Goal: Task Accomplishment & Management: Complete application form

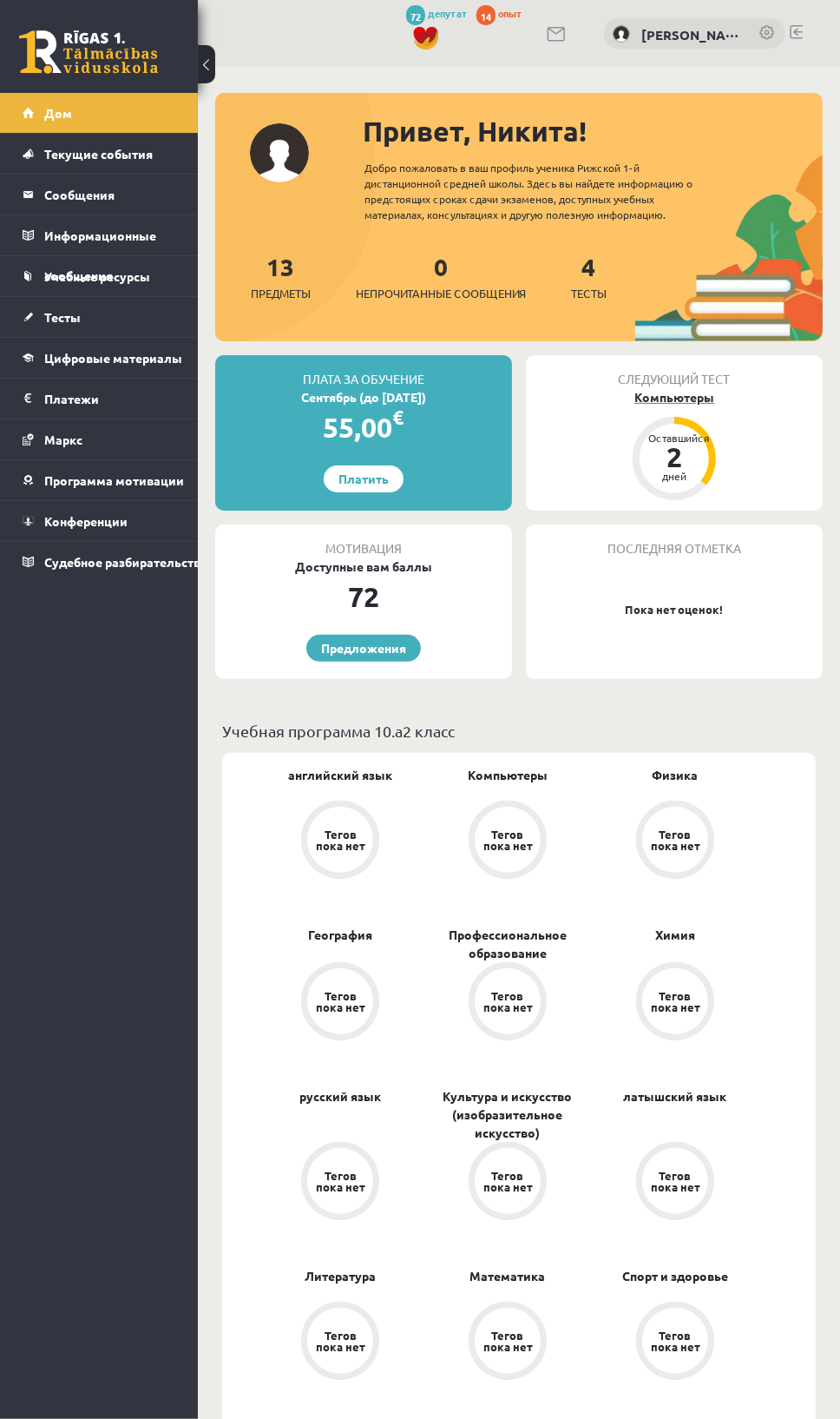
click at [652, 395] on font "Компьютеры" at bounding box center [675, 396] width 80 height 15
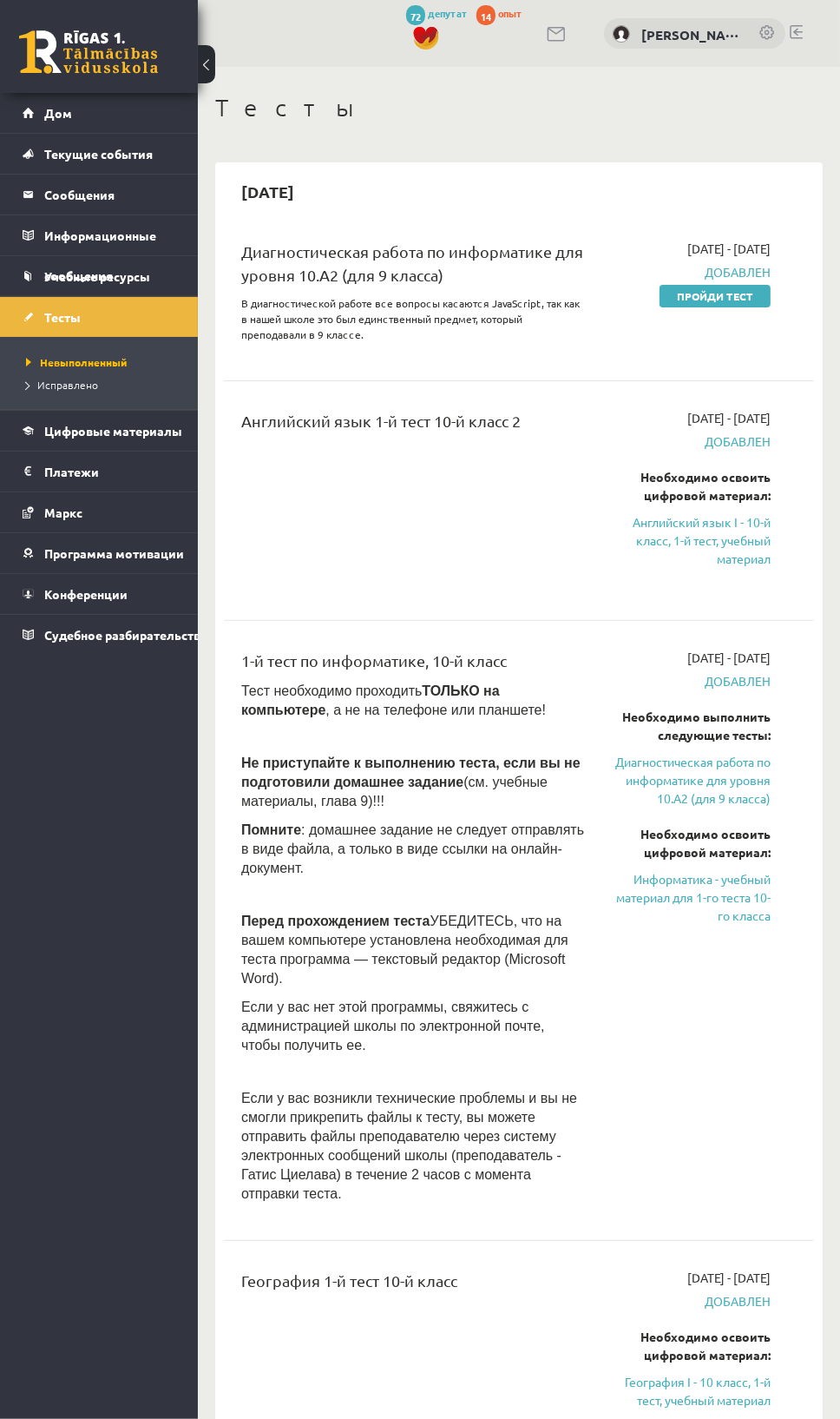
drag, startPoint x: 713, startPoint y: 303, endPoint x: 489, endPoint y: 51, distance: 337.2
click at [713, 303] on link "Пройди тест" at bounding box center [715, 296] width 111 height 23
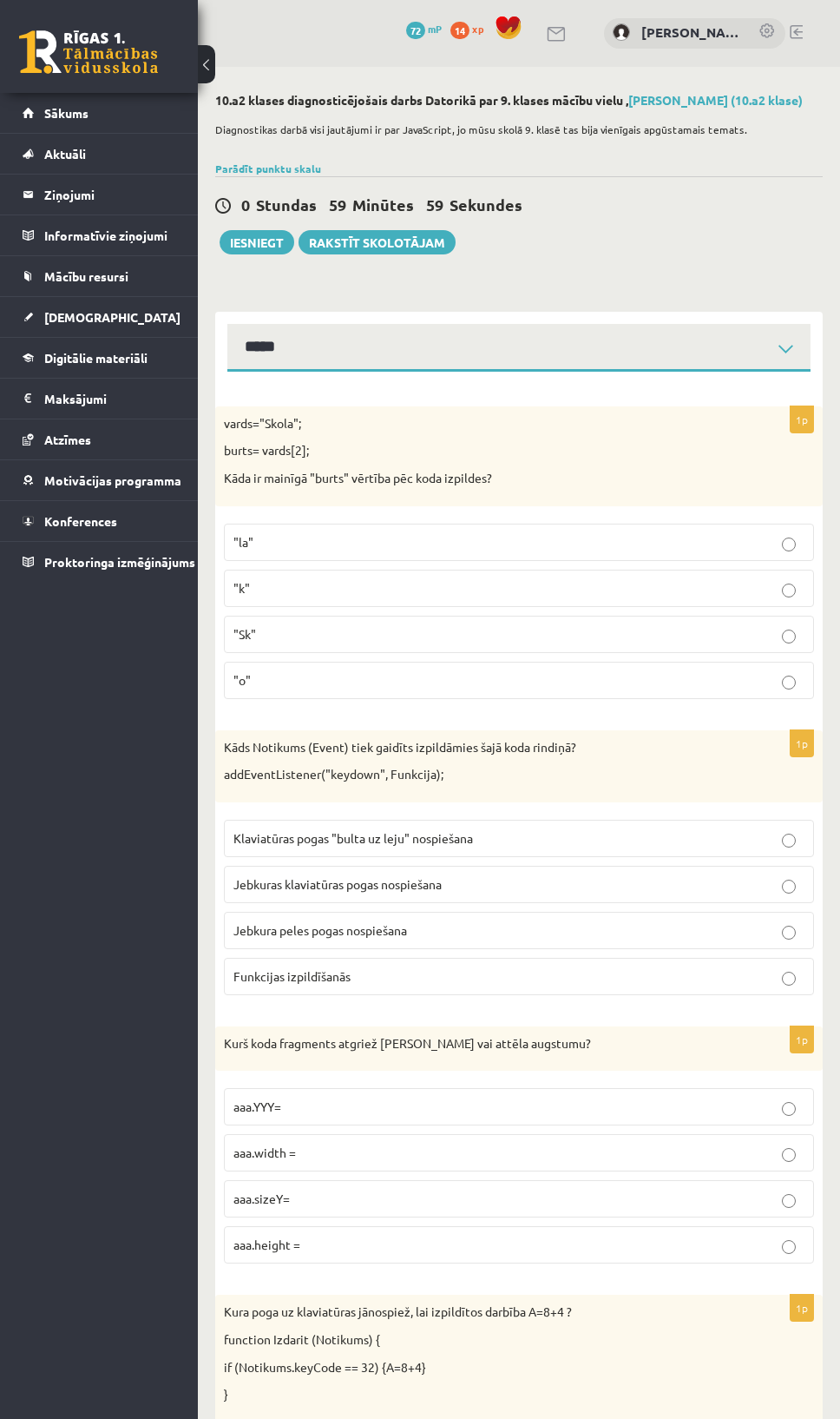
select select "**********"
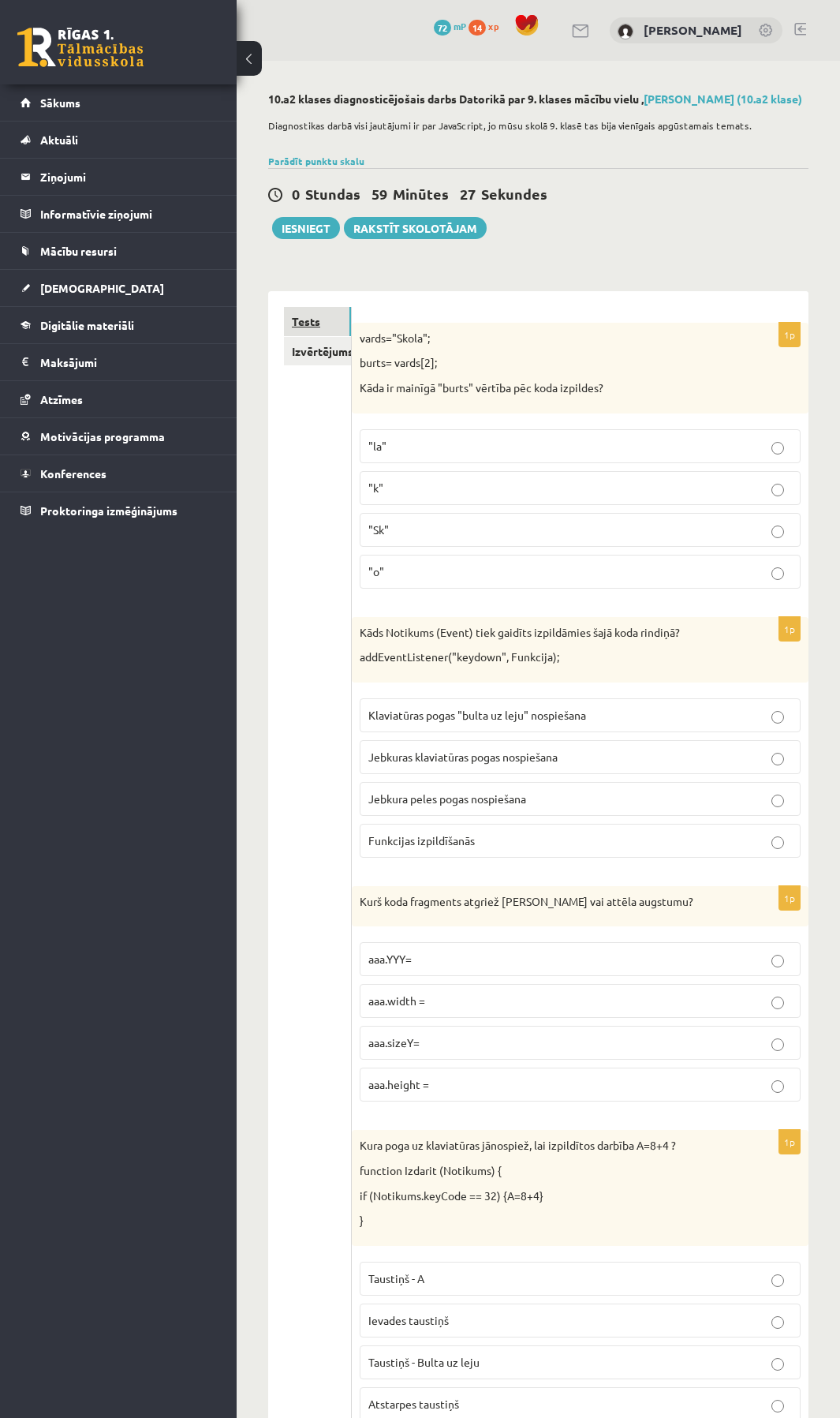
click at [314, 320] on link "Tests" at bounding box center [317, 321] width 67 height 29
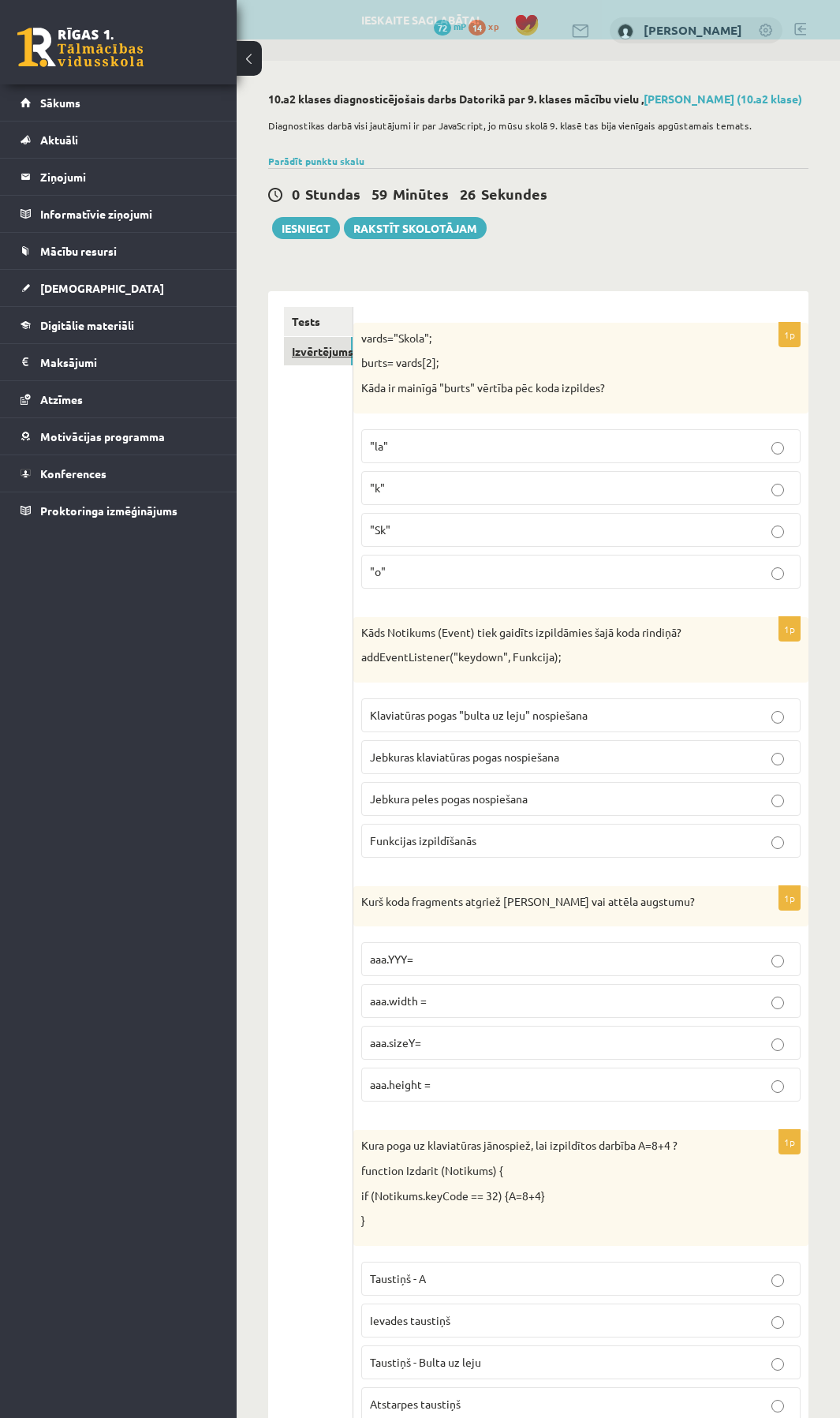
click at [307, 354] on link "Izvērtējums!" at bounding box center [318, 351] width 68 height 29
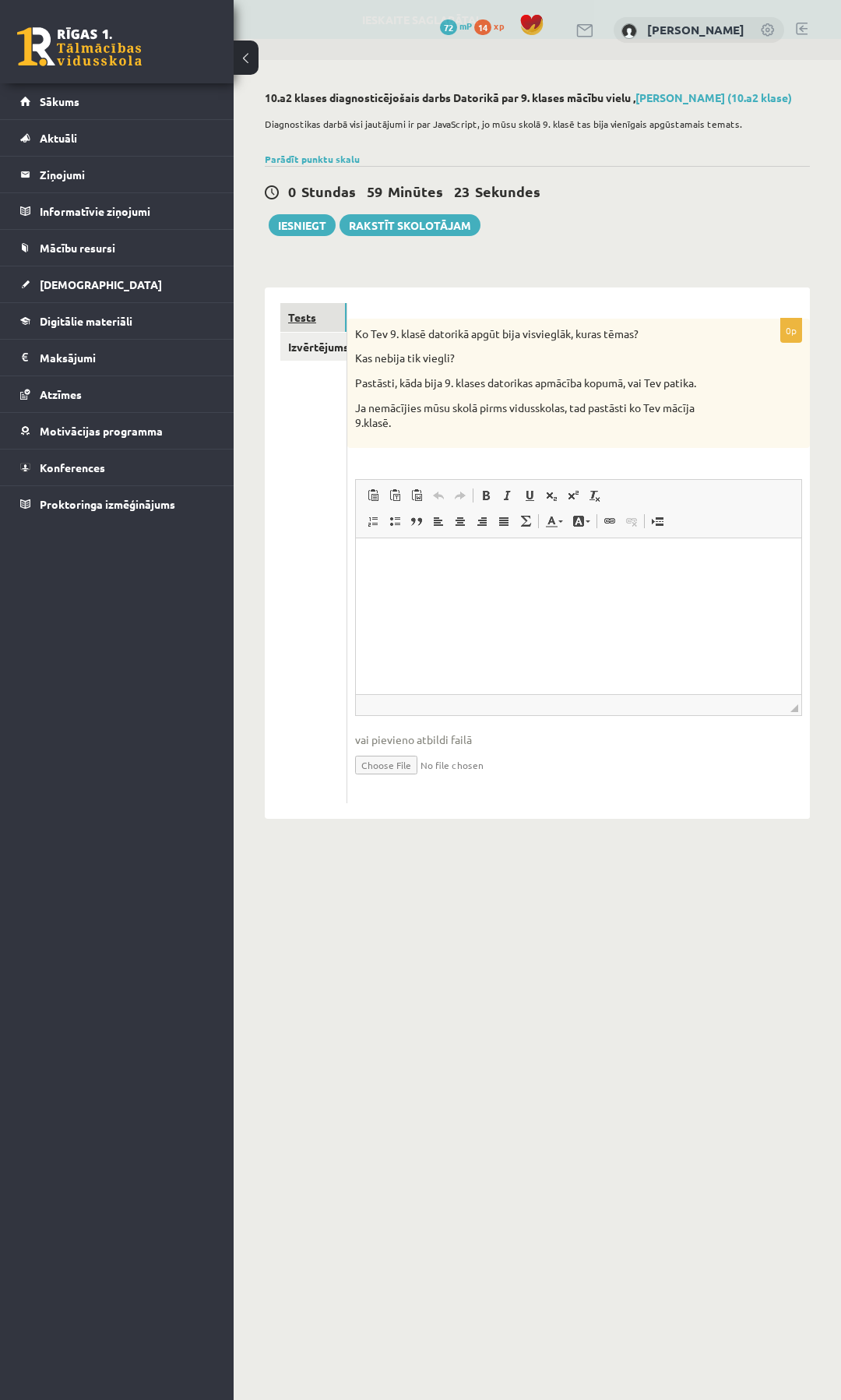
click at [310, 326] on link "Tests" at bounding box center [313, 317] width 66 height 29
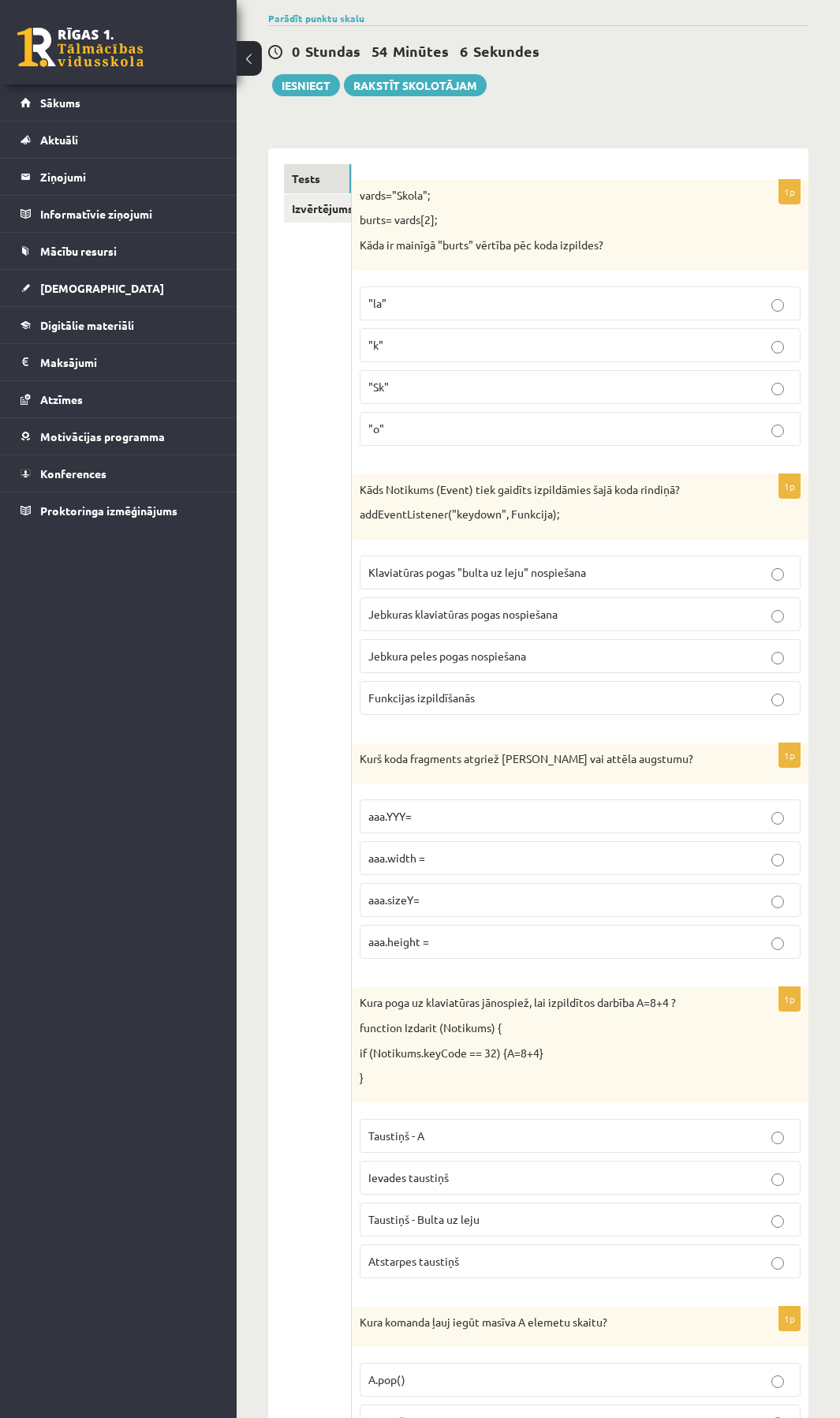
scroll to position [158, 0]
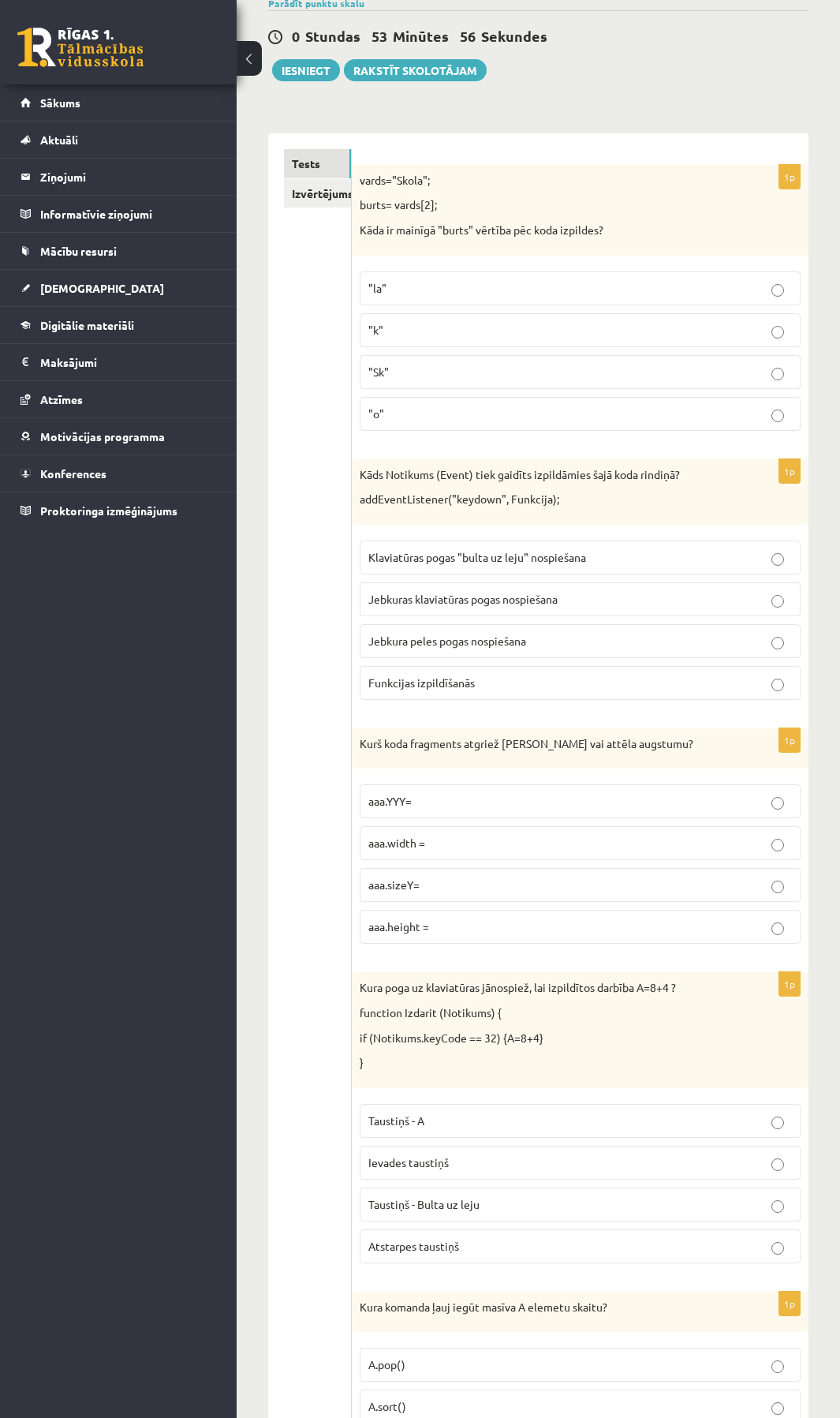
click at [762, 932] on p "aaa.height =" at bounding box center [579, 927] width 423 height 17
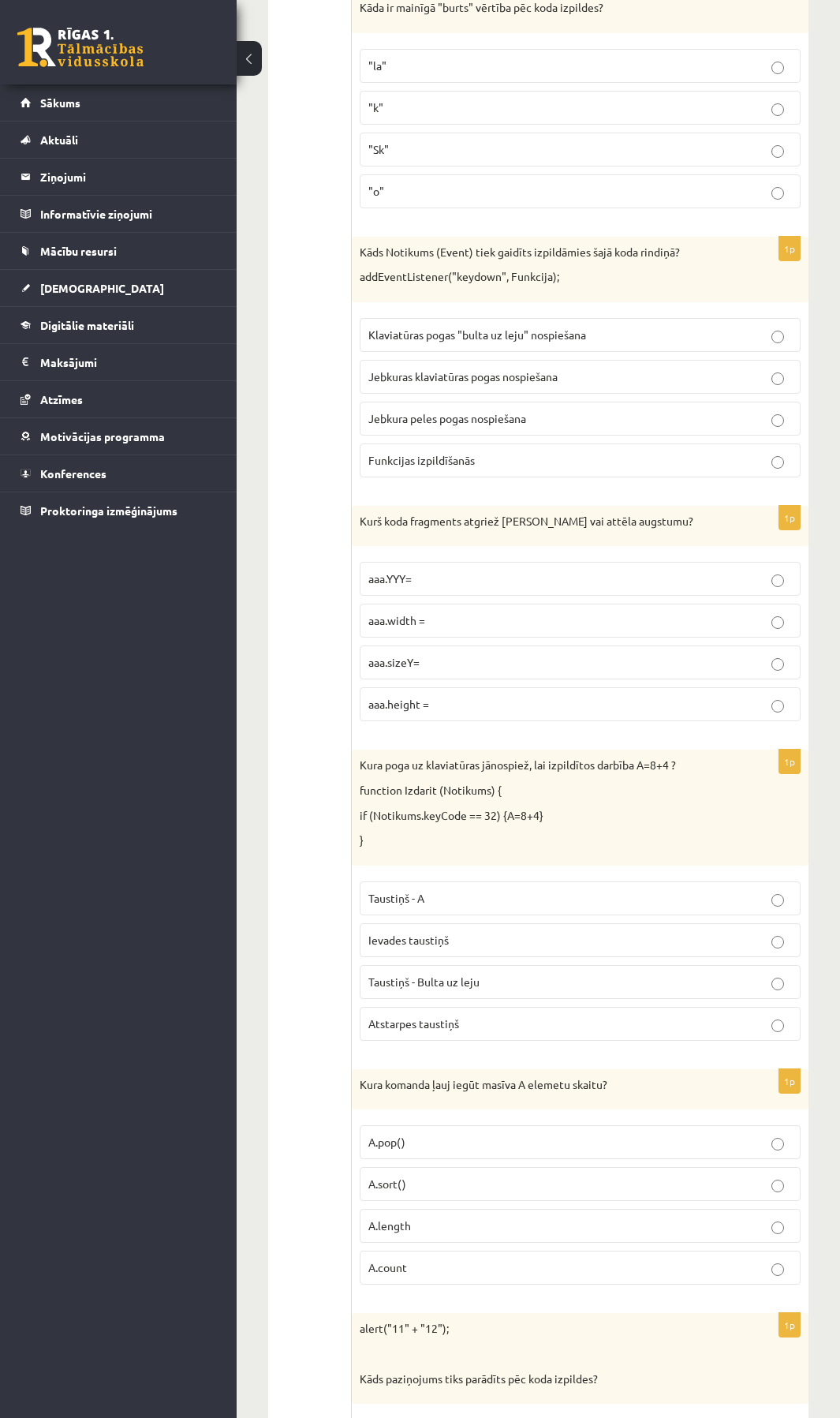
scroll to position [395, 0]
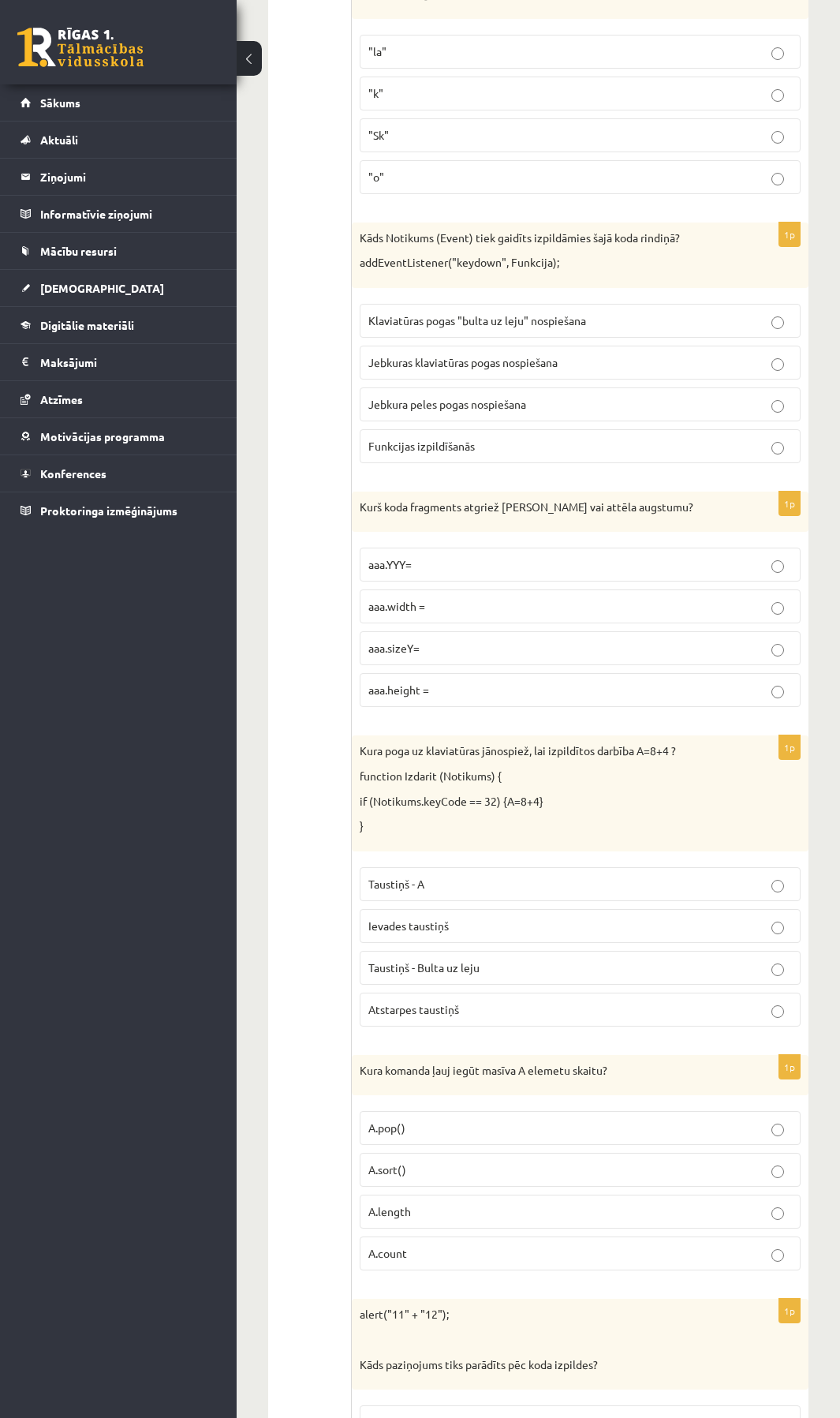
click at [762, 1018] on p "Atstarpes taustiņš" at bounding box center [579, 1009] width 423 height 17
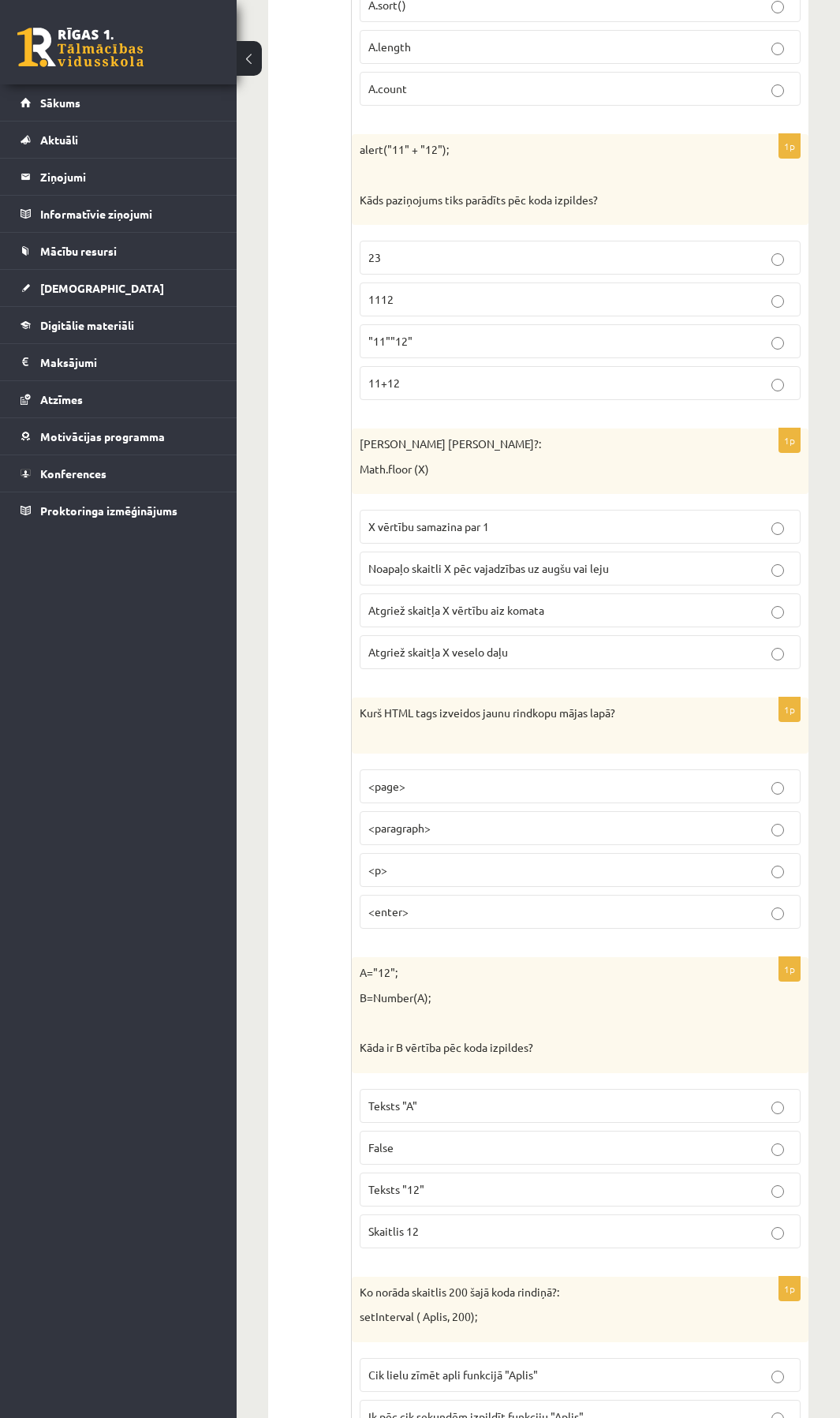
scroll to position [1539, 0]
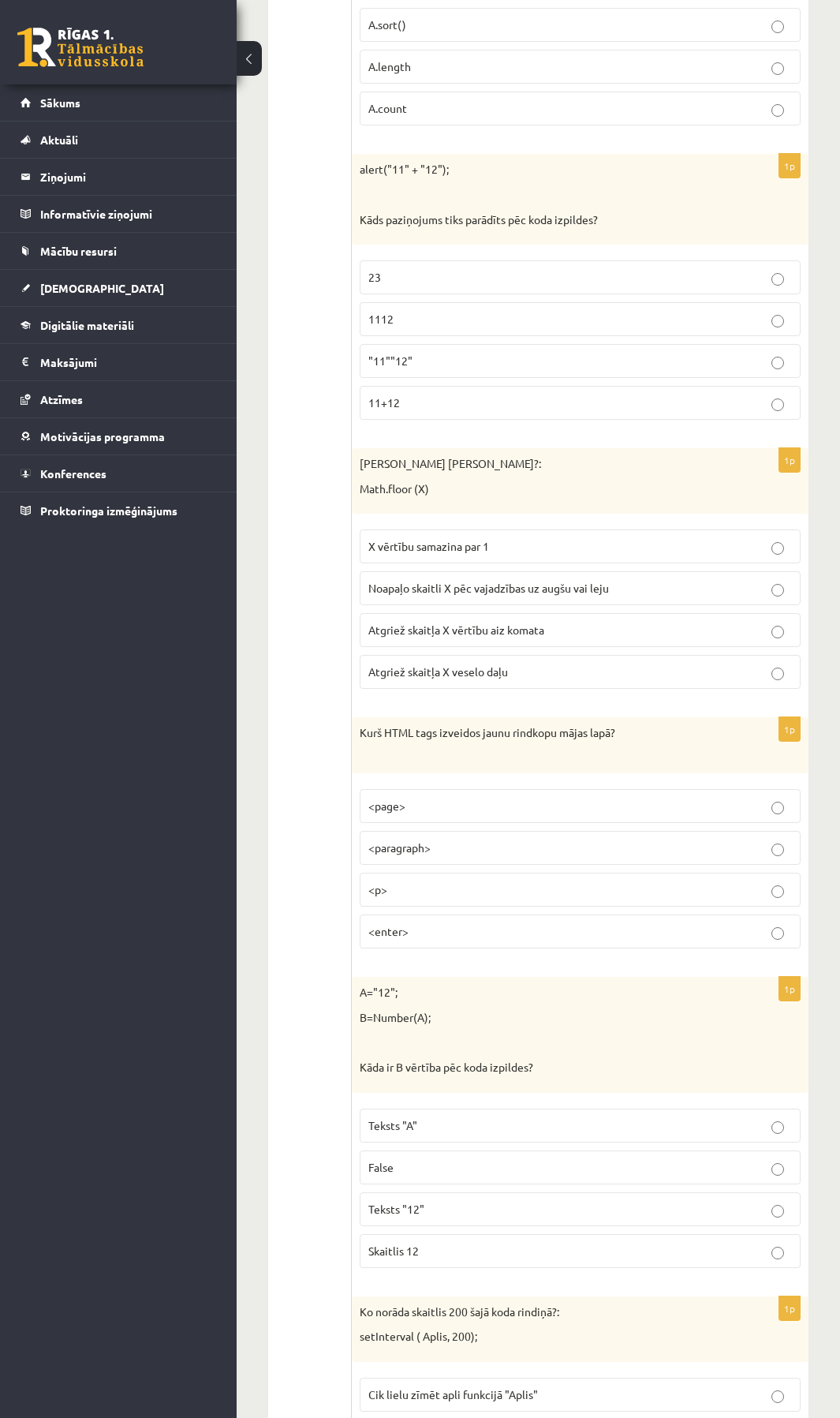
click at [762, 667] on p "Atgriež skaitļa X veselo daļu" at bounding box center [579, 672] width 423 height 17
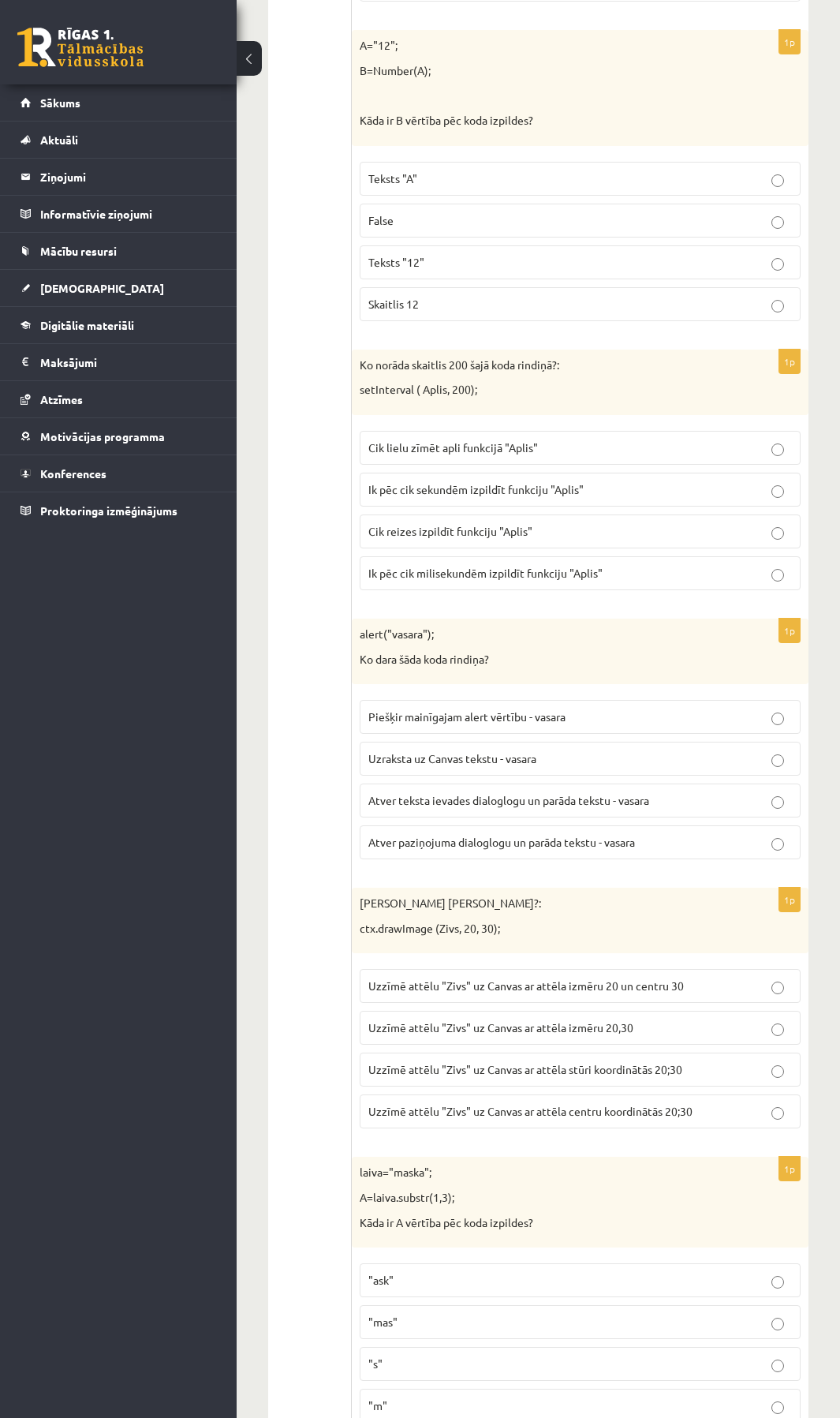
scroll to position [2564, 0]
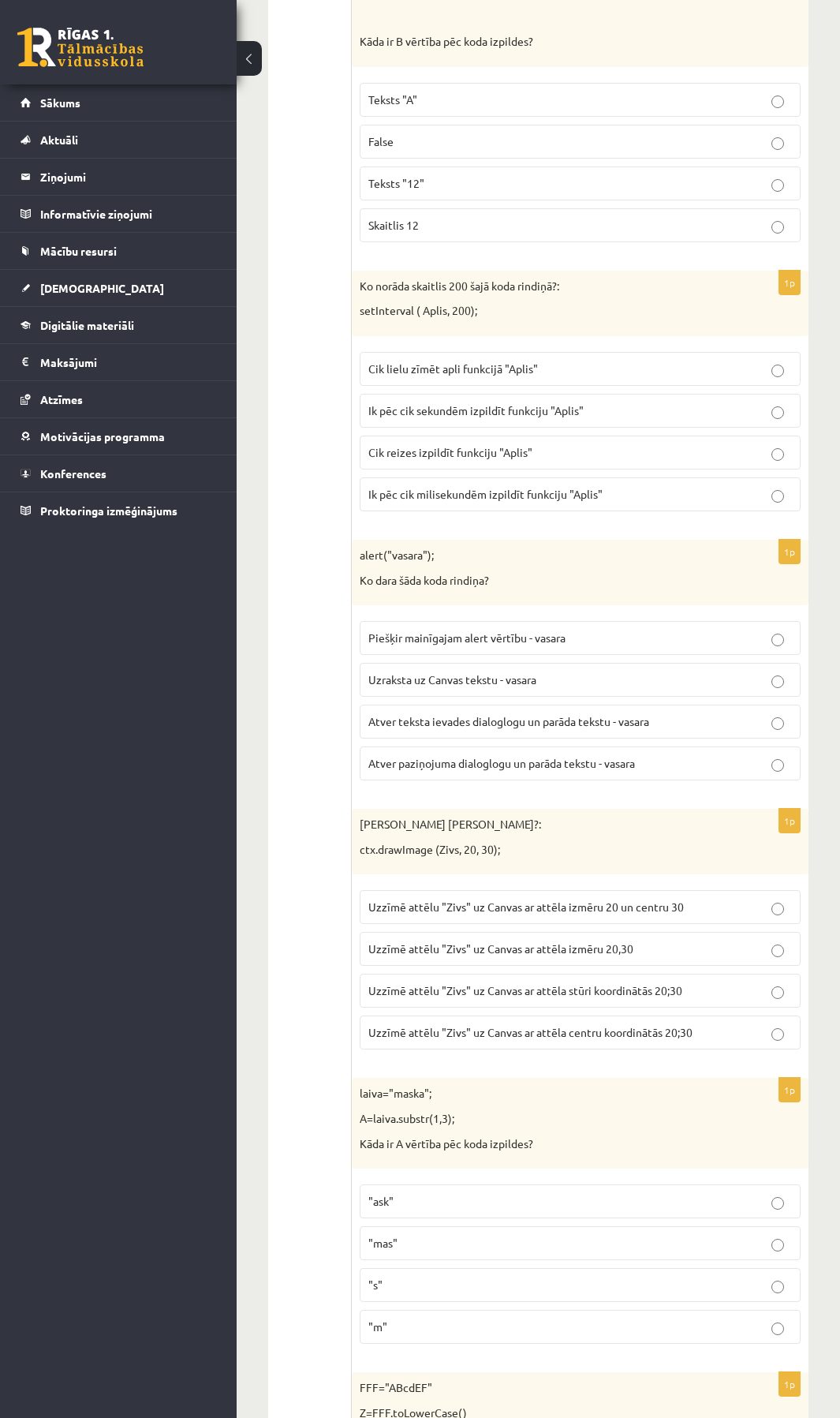
click at [762, 235] on label "Skaitlis 12" at bounding box center [580, 225] width 441 height 34
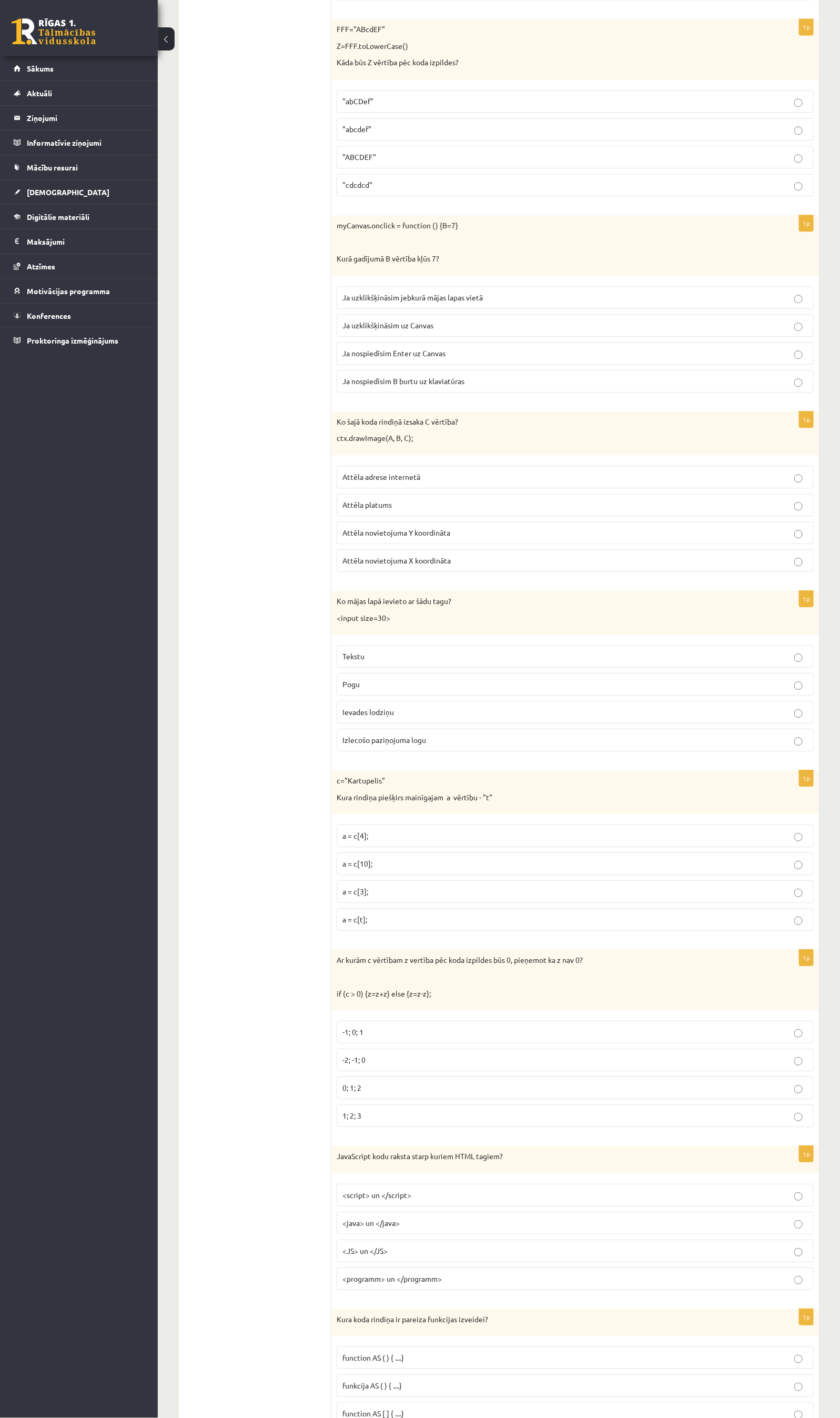
scroll to position [2604, 0]
click at [509, 484] on p "Attēla adrese internetā" at bounding box center [575, 479] width 466 height 11
click at [509, 490] on label "Attēla adrese internetā" at bounding box center [575, 479] width 477 height 23
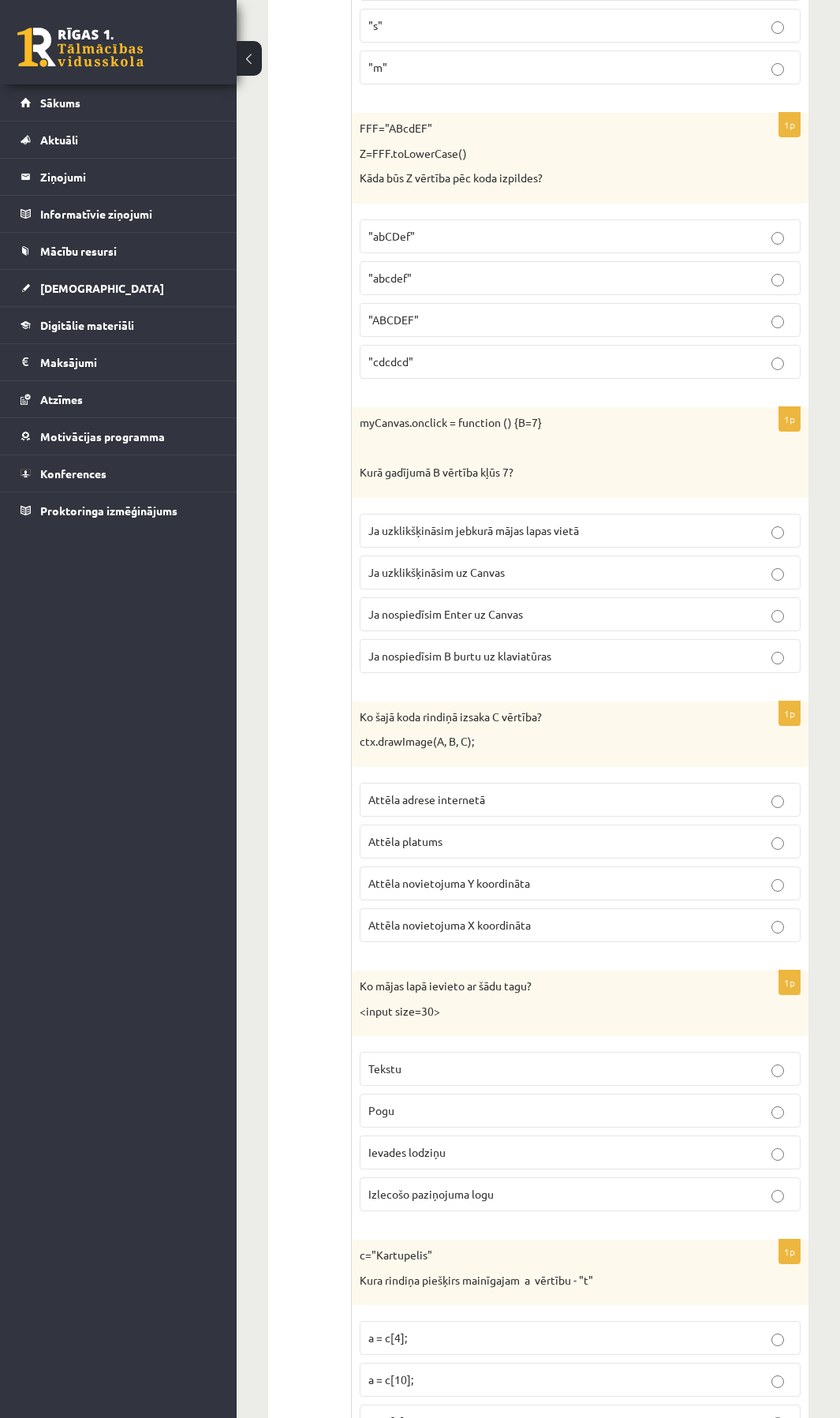
scroll to position [3827, 0]
click at [762, 275] on p ""abcdef"" at bounding box center [579, 275] width 423 height 17
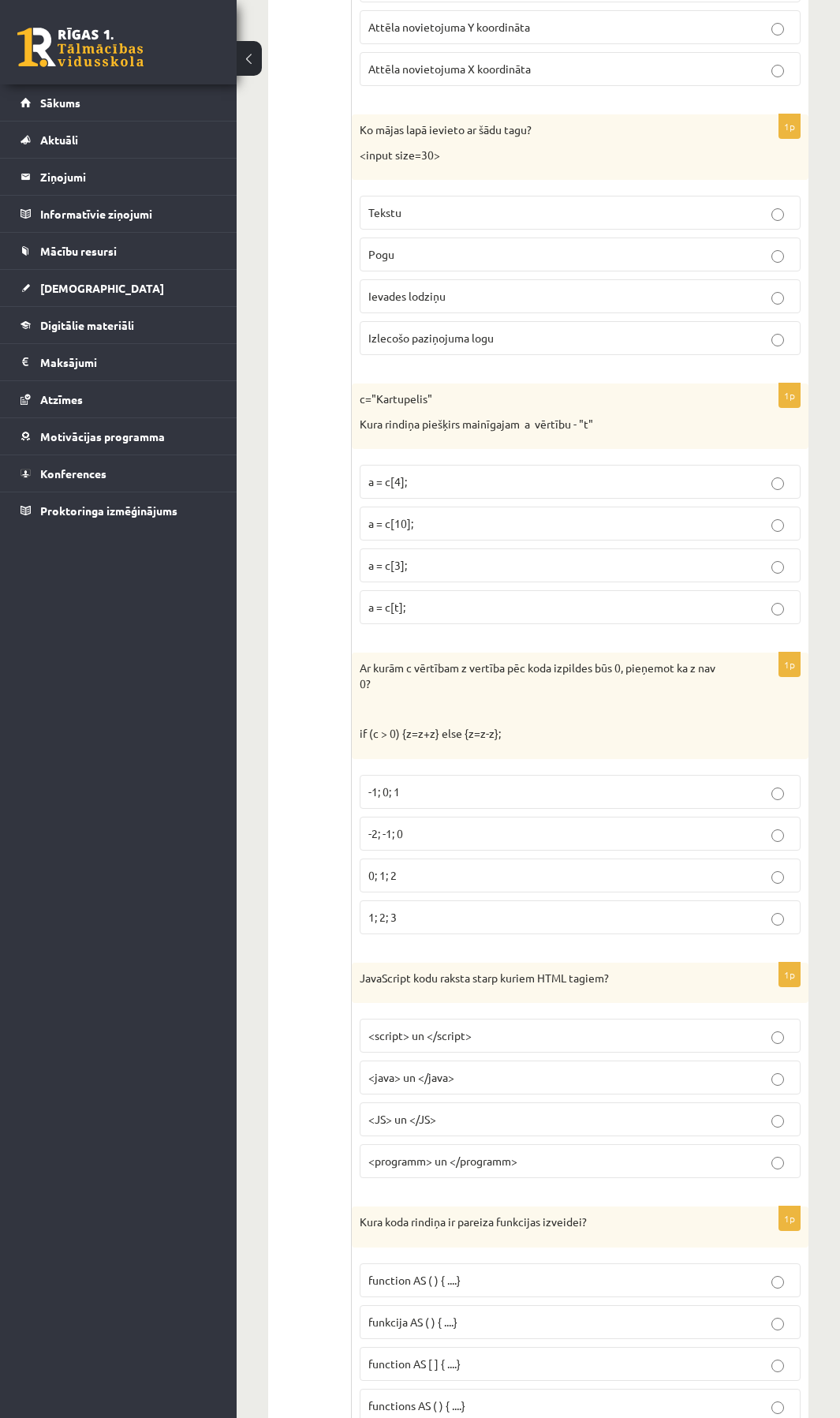
scroll to position [4695, 0]
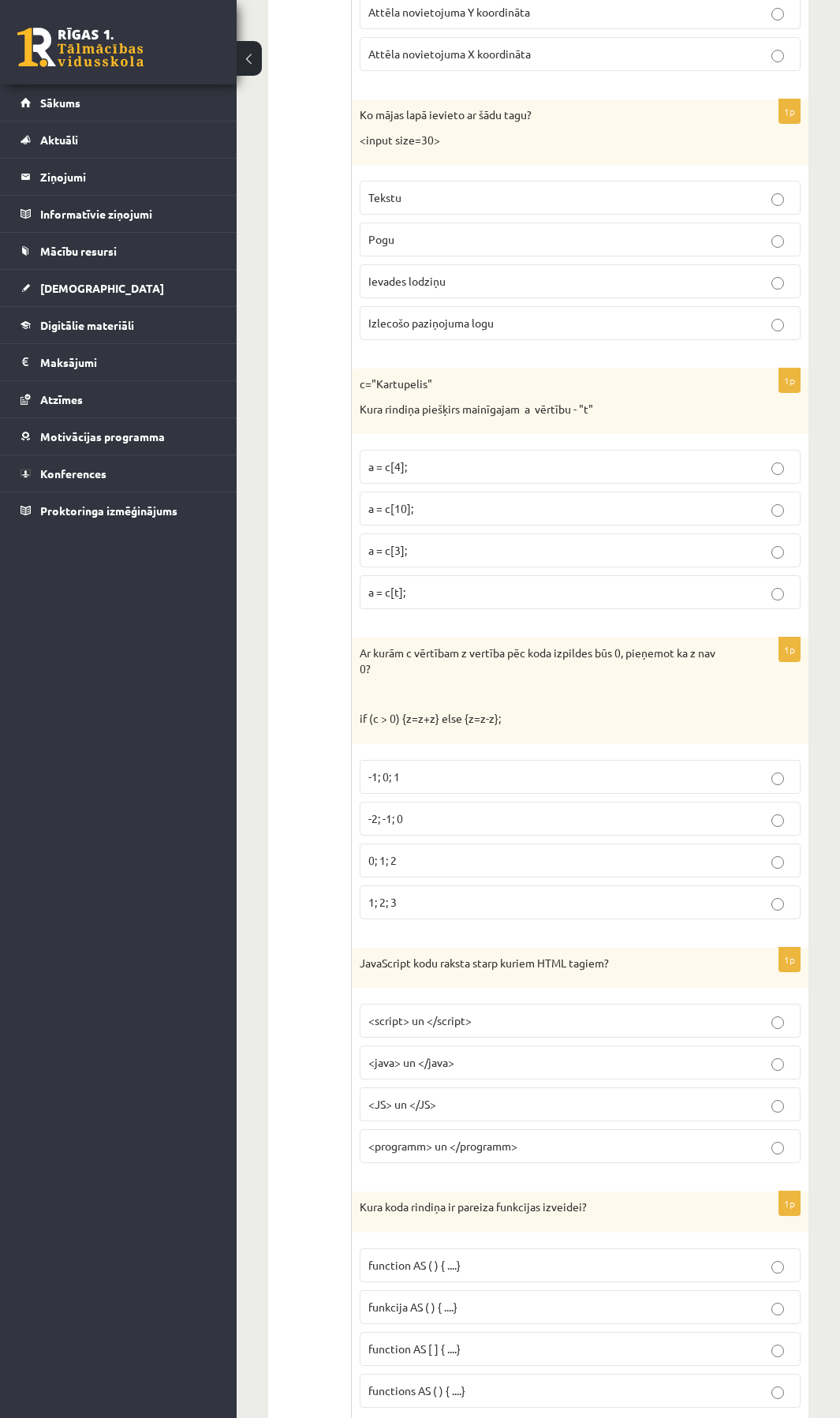
click at [762, 277] on p "Ievades lodziņu" at bounding box center [579, 281] width 423 height 17
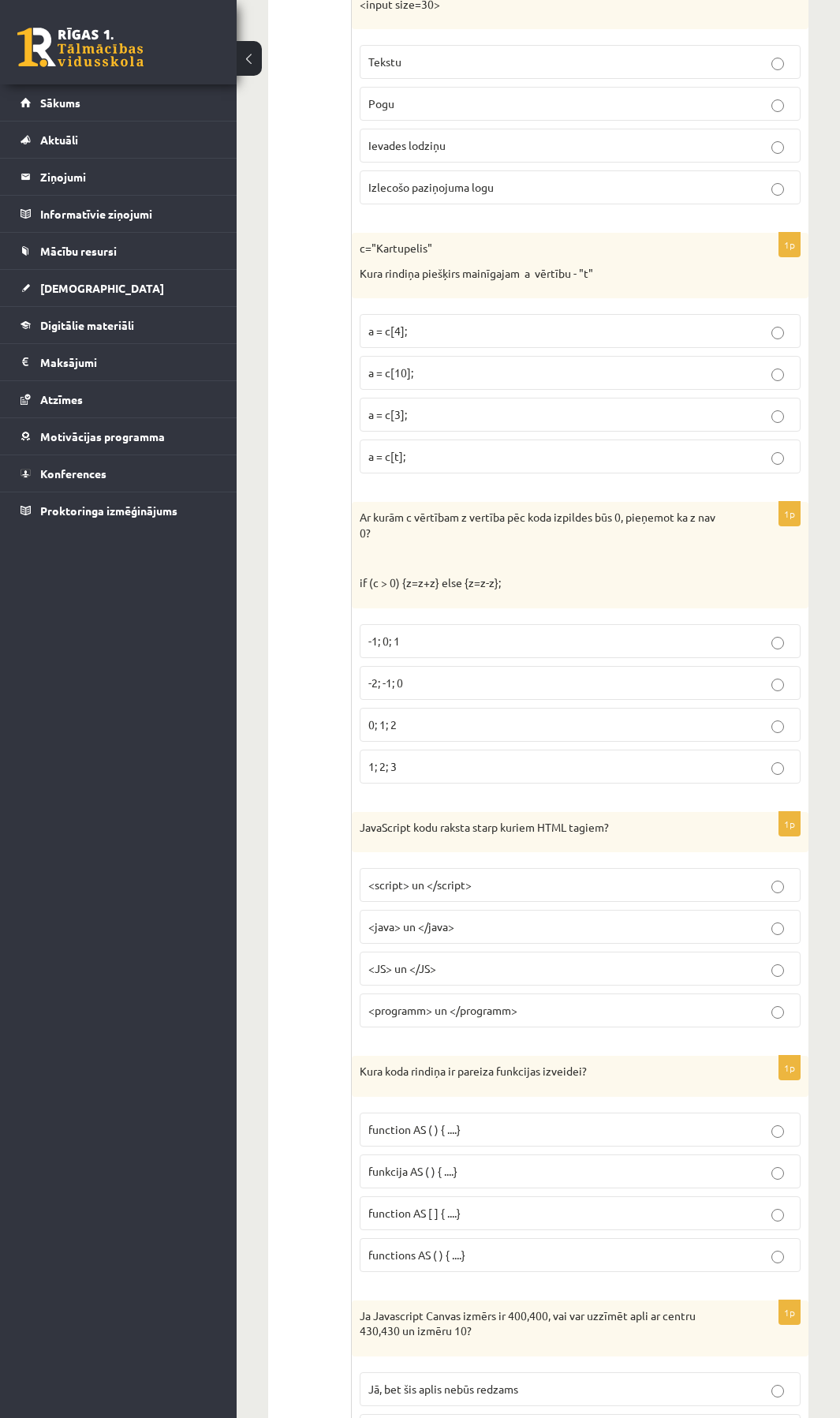
scroll to position [5011, 0]
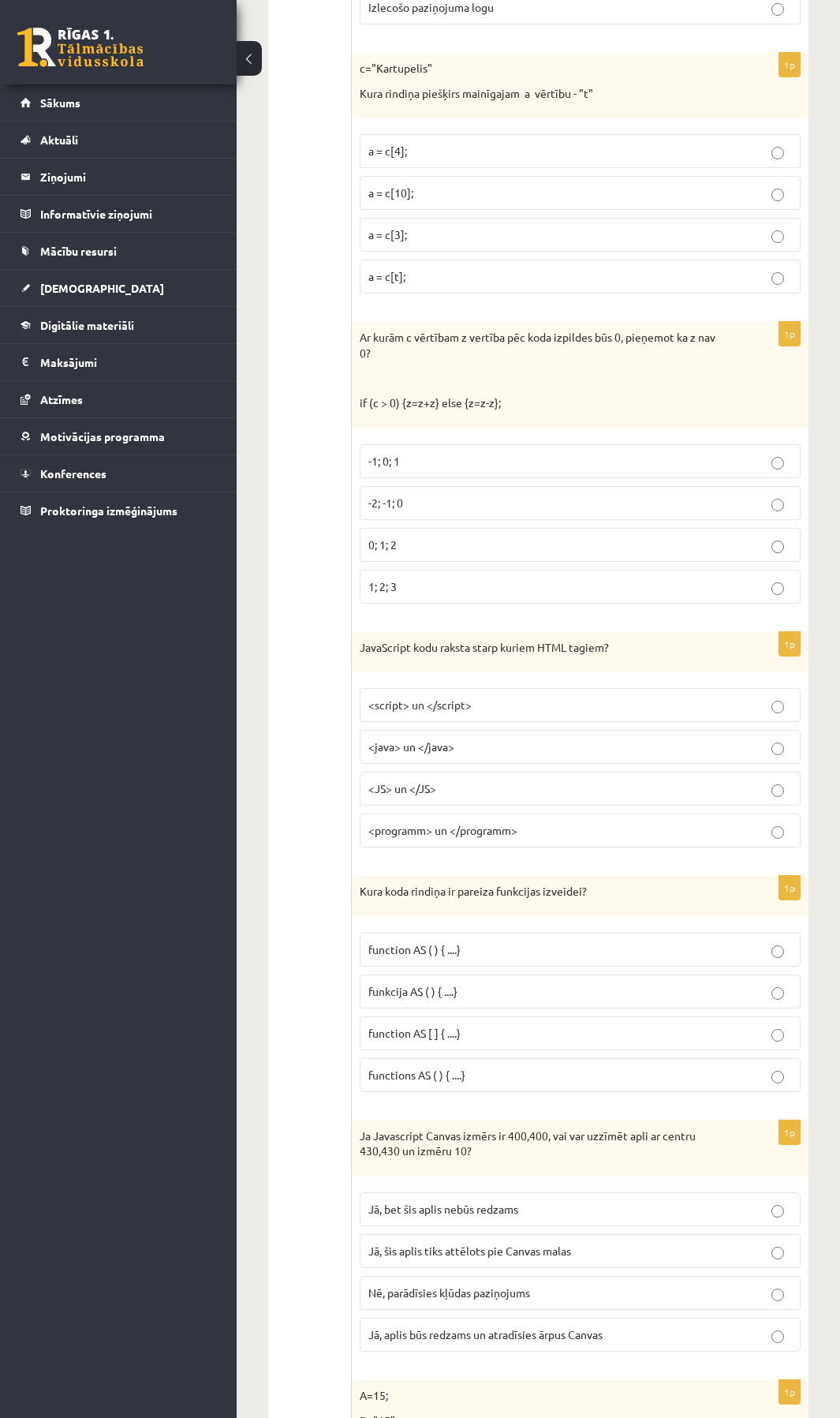
click at [762, 702] on label "<script> un </script>" at bounding box center [580, 704] width 441 height 34
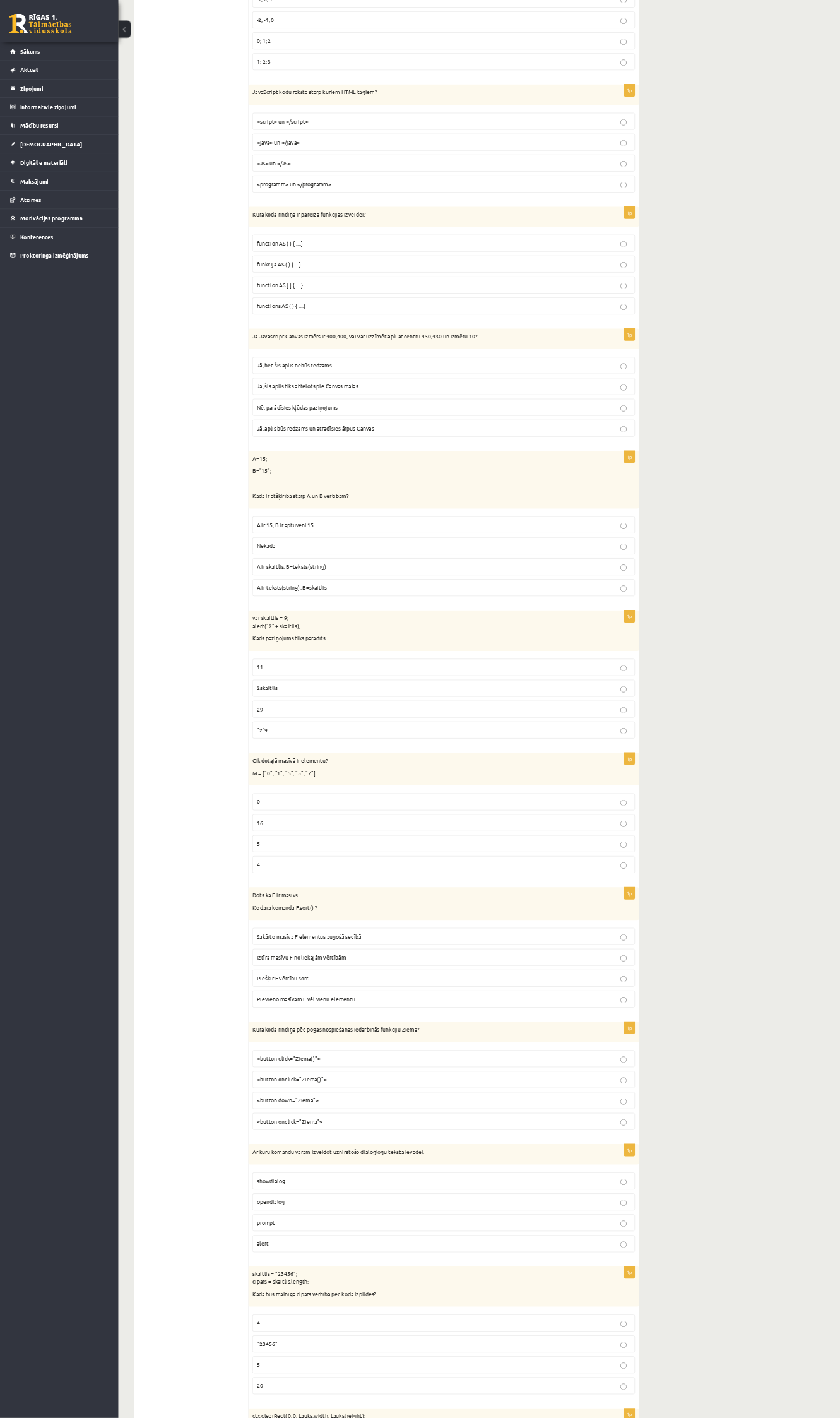
scroll to position [4368, 0]
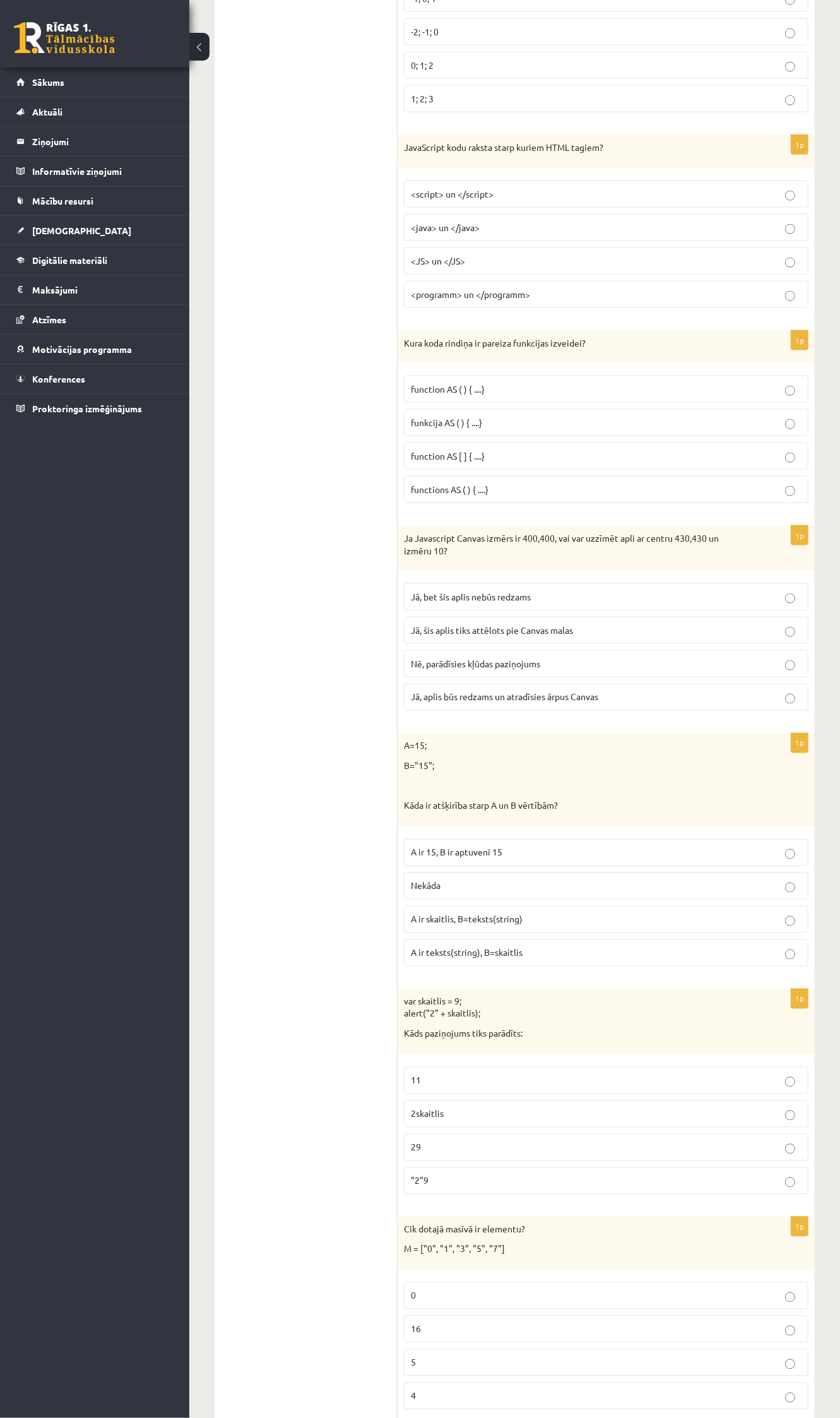
click at [529, 396] on p "function AS ( ) { ....}" at bounding box center [606, 389] width 391 height 13
click at [610, 470] on label "function AS [ ] { ....}" at bounding box center [606, 456] width 405 height 27
click at [528, 496] on p "functions AS ( ) { ....}" at bounding box center [606, 489] width 391 height 13
click at [610, 704] on p "Jā, aplis būs redzams un atradīsies ārpus Canvas" at bounding box center [606, 697] width 391 height 13
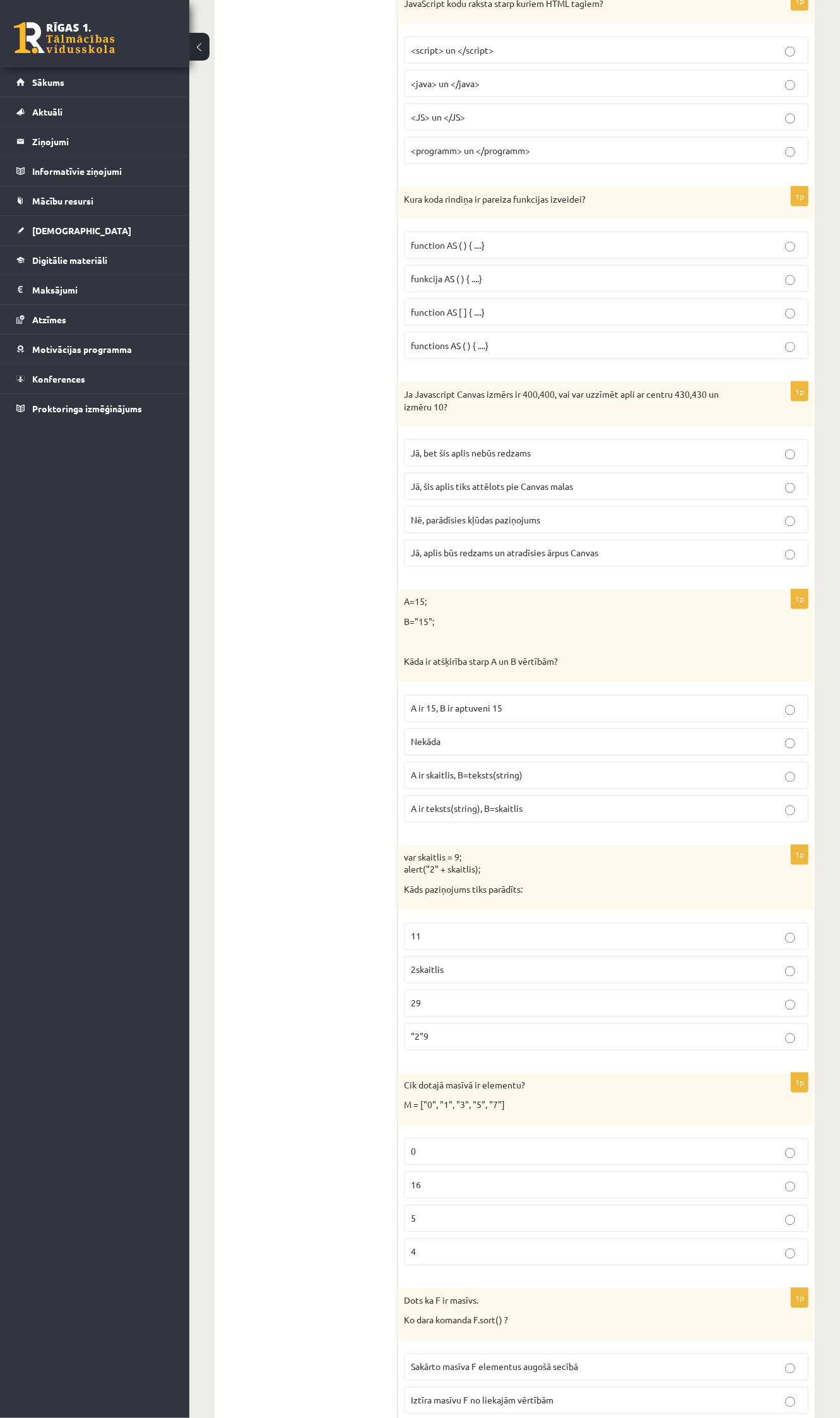
scroll to position [4525, 0]
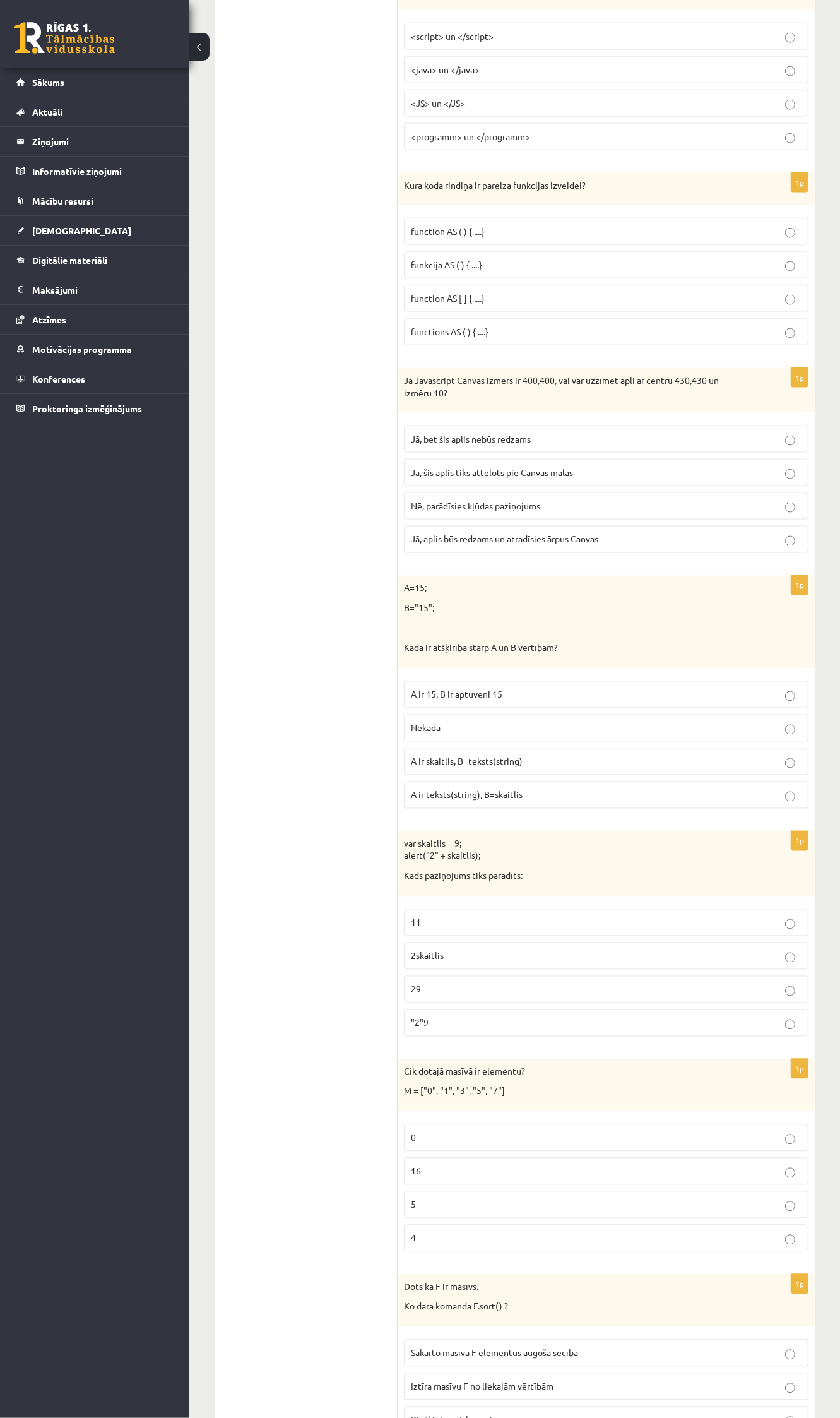
click at [610, 701] on p "A ir 15, B ir aptuveni 15" at bounding box center [606, 695] width 391 height 13
click at [610, 775] on label "A ir skaitlis, B=teksts(string)" at bounding box center [606, 762] width 405 height 27
click at [610, 929] on p "11" at bounding box center [606, 923] width 391 height 13
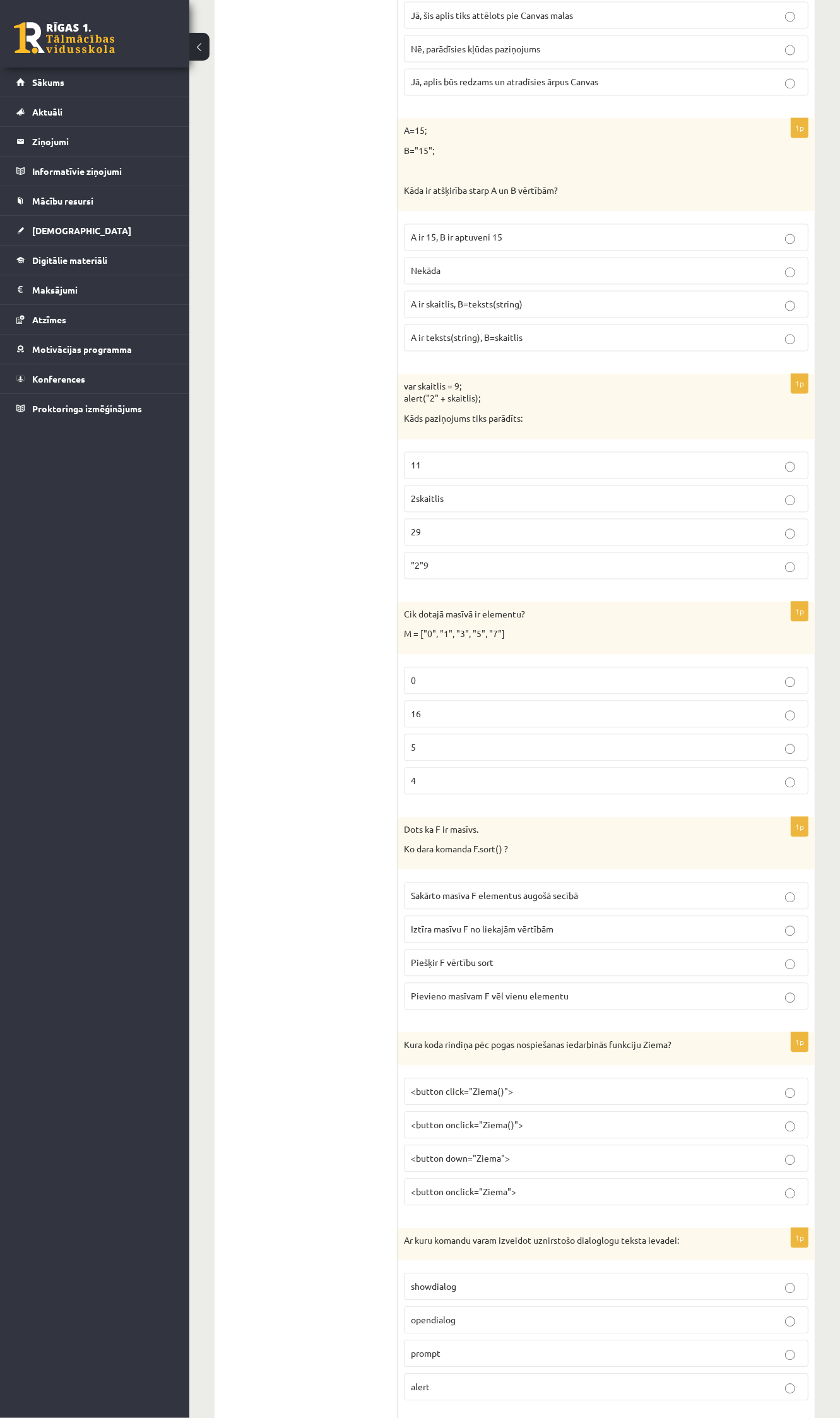
scroll to position [4998, 0]
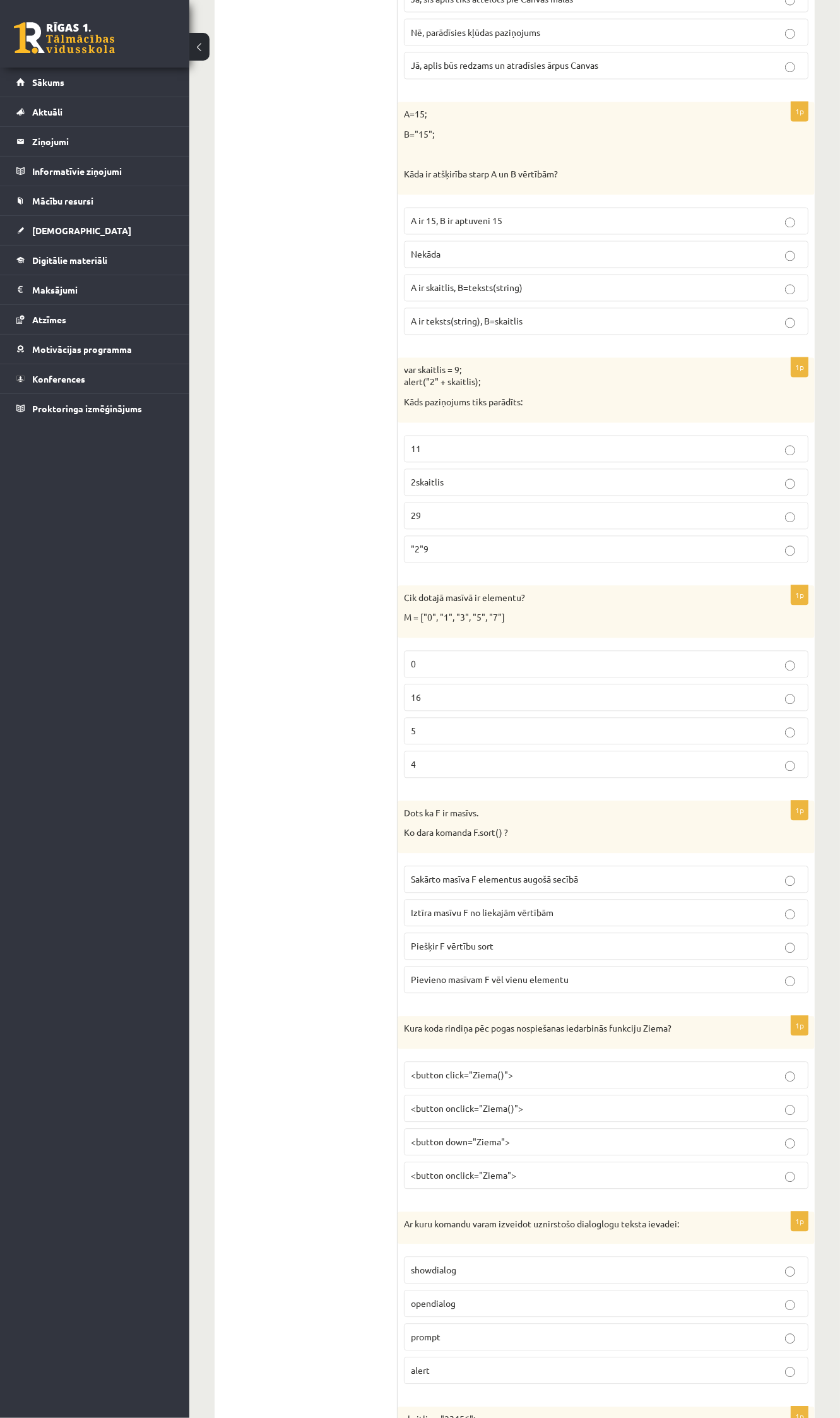
click at [610, 738] on p "5" at bounding box center [606, 731] width 391 height 13
click at [565, 1031] on p "<button click="Ziema()">" at bounding box center [606, 1075] width 391 height 13
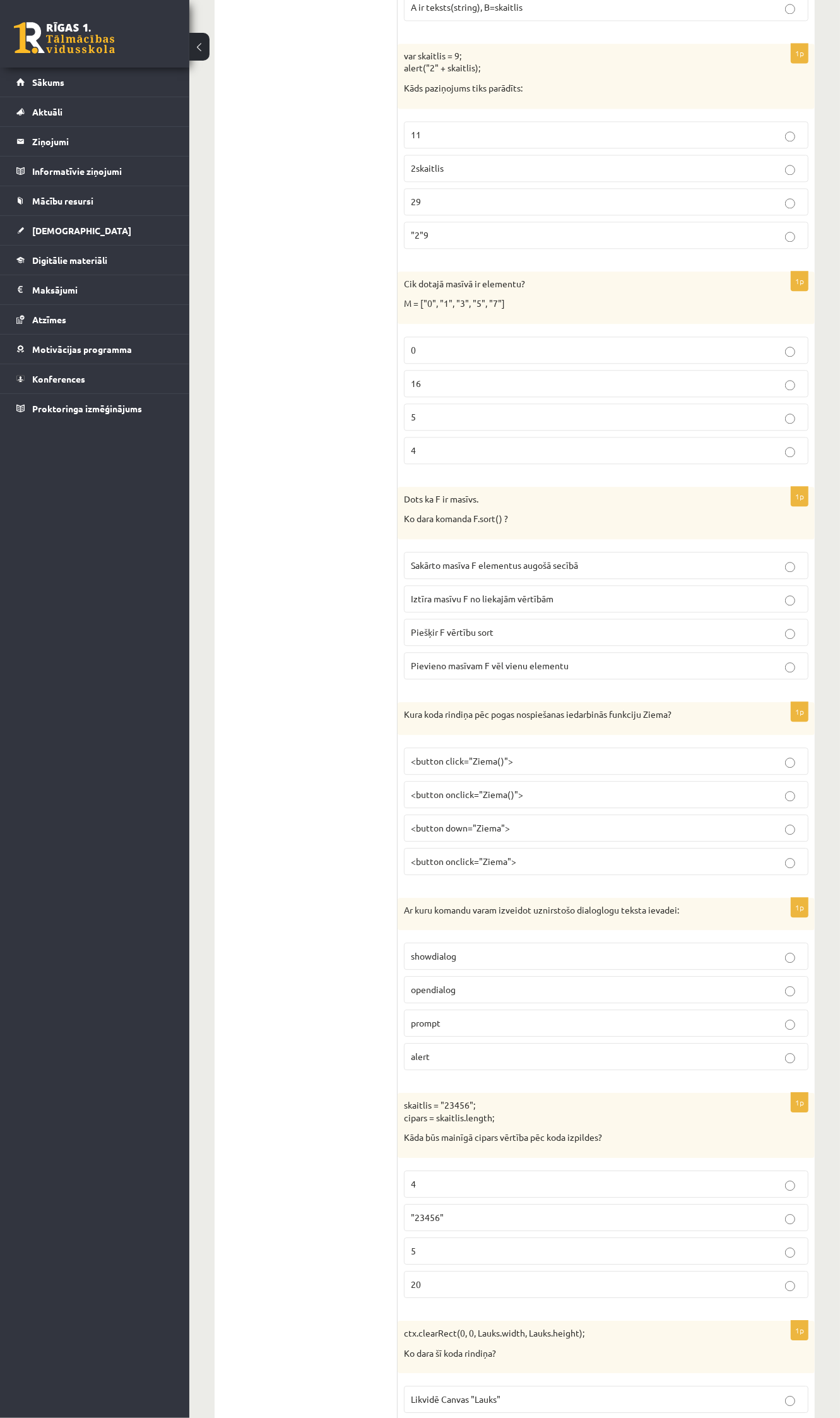
scroll to position [5314, 0]
click at [610, 1028] on p "prompt" at bounding box center [606, 1022] width 391 height 13
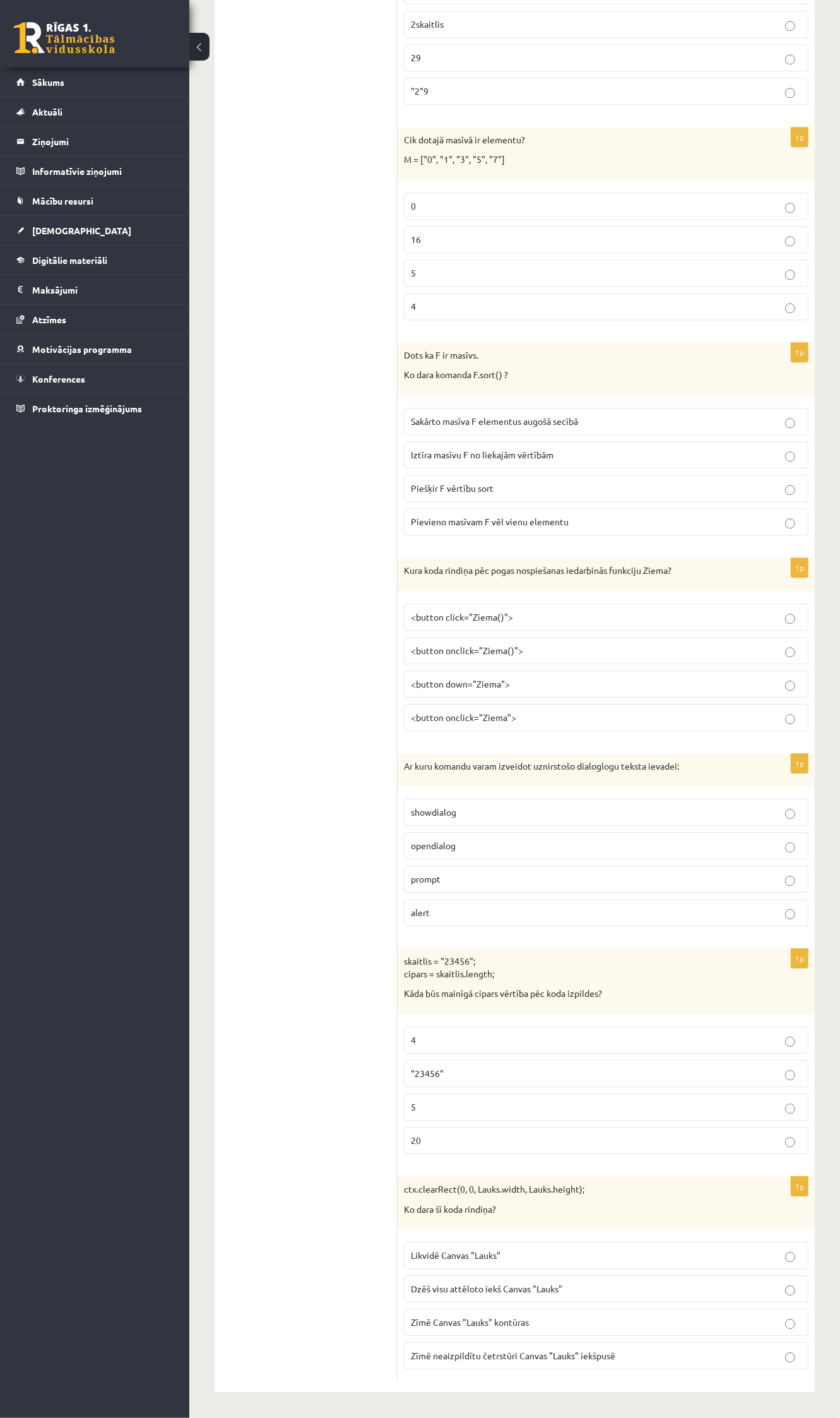
scroll to position [5494, 0]
click at [444, 1031] on p "5" at bounding box center [606, 1107] width 391 height 13
click at [444, 1031] on span "Dzēš visu attēloto iekš Canvas "Lauks"" at bounding box center [486, 1288] width 151 height 11
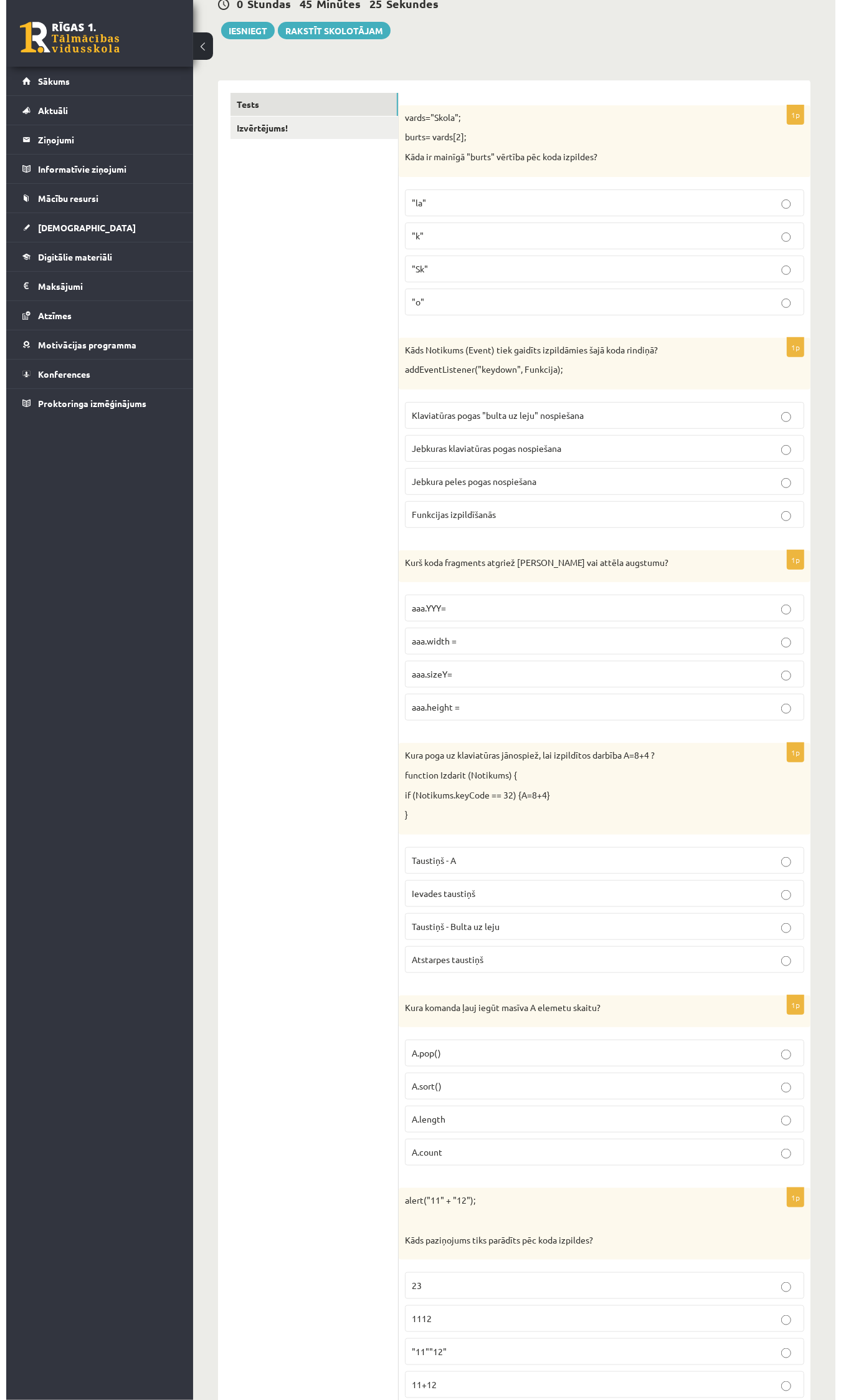
scroll to position [0, 0]
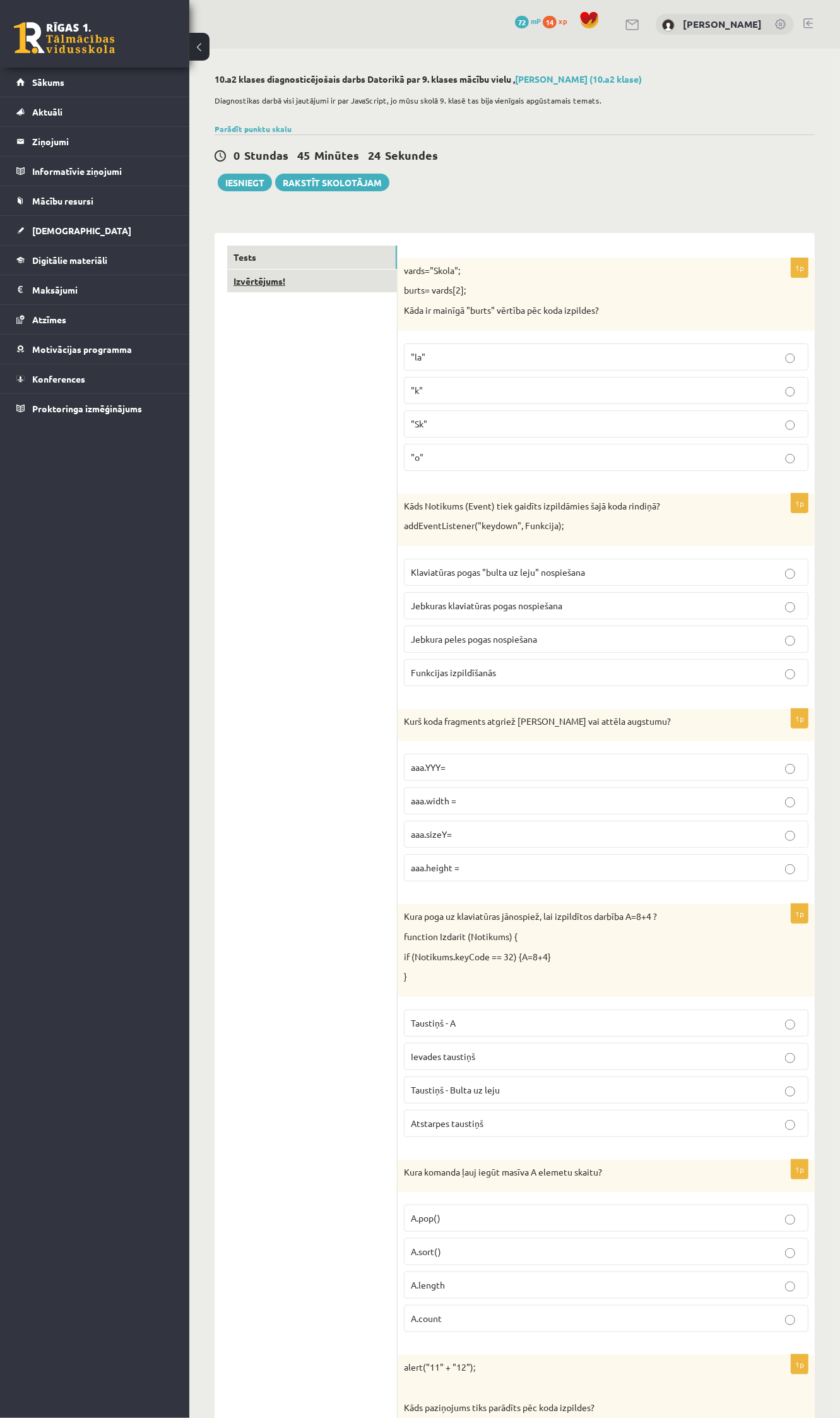
click at [253, 283] on link "Izvērtējums!" at bounding box center [312, 281] width 170 height 23
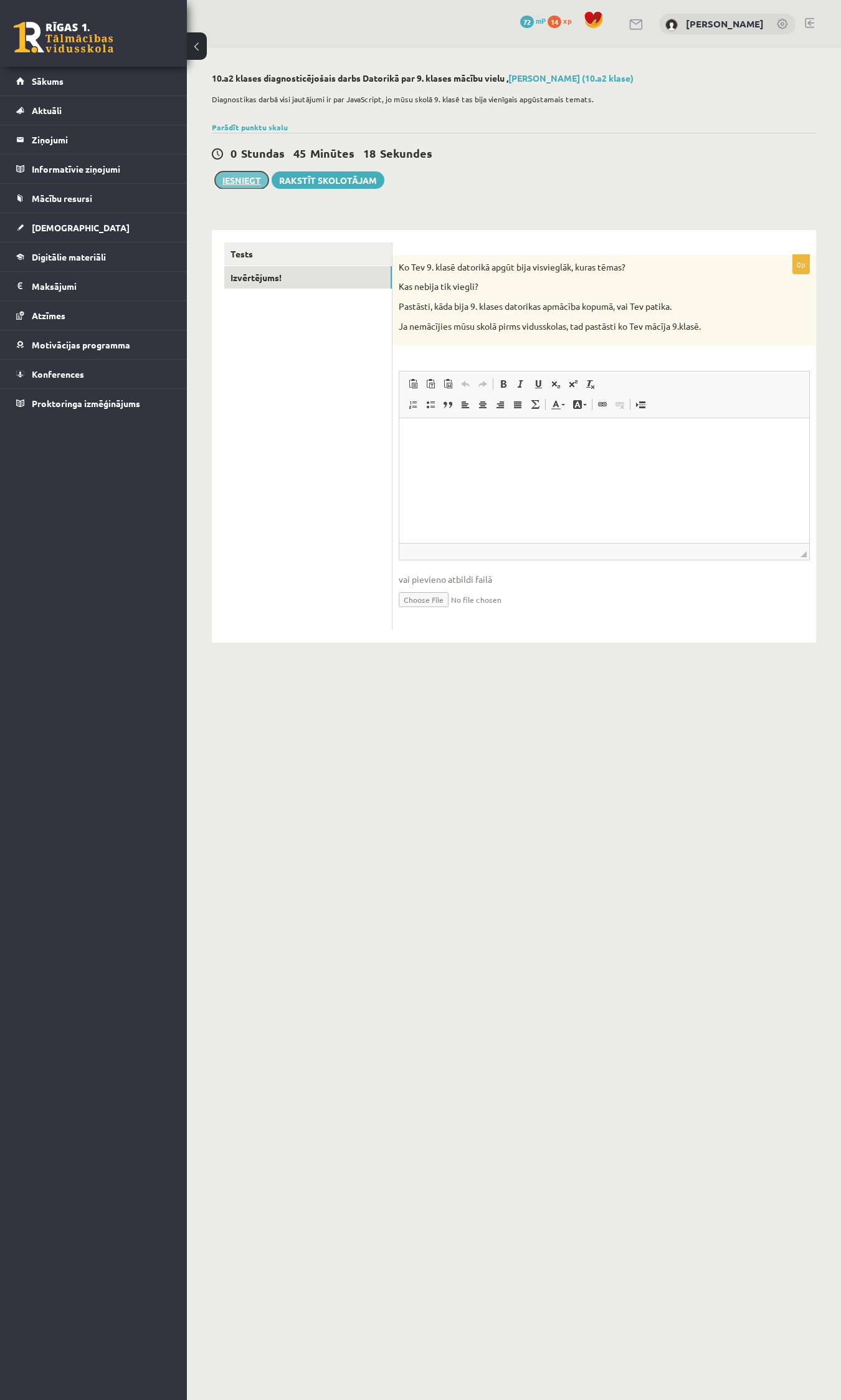
click at [247, 181] on button "Iesniegt" at bounding box center [242, 180] width 53 height 18
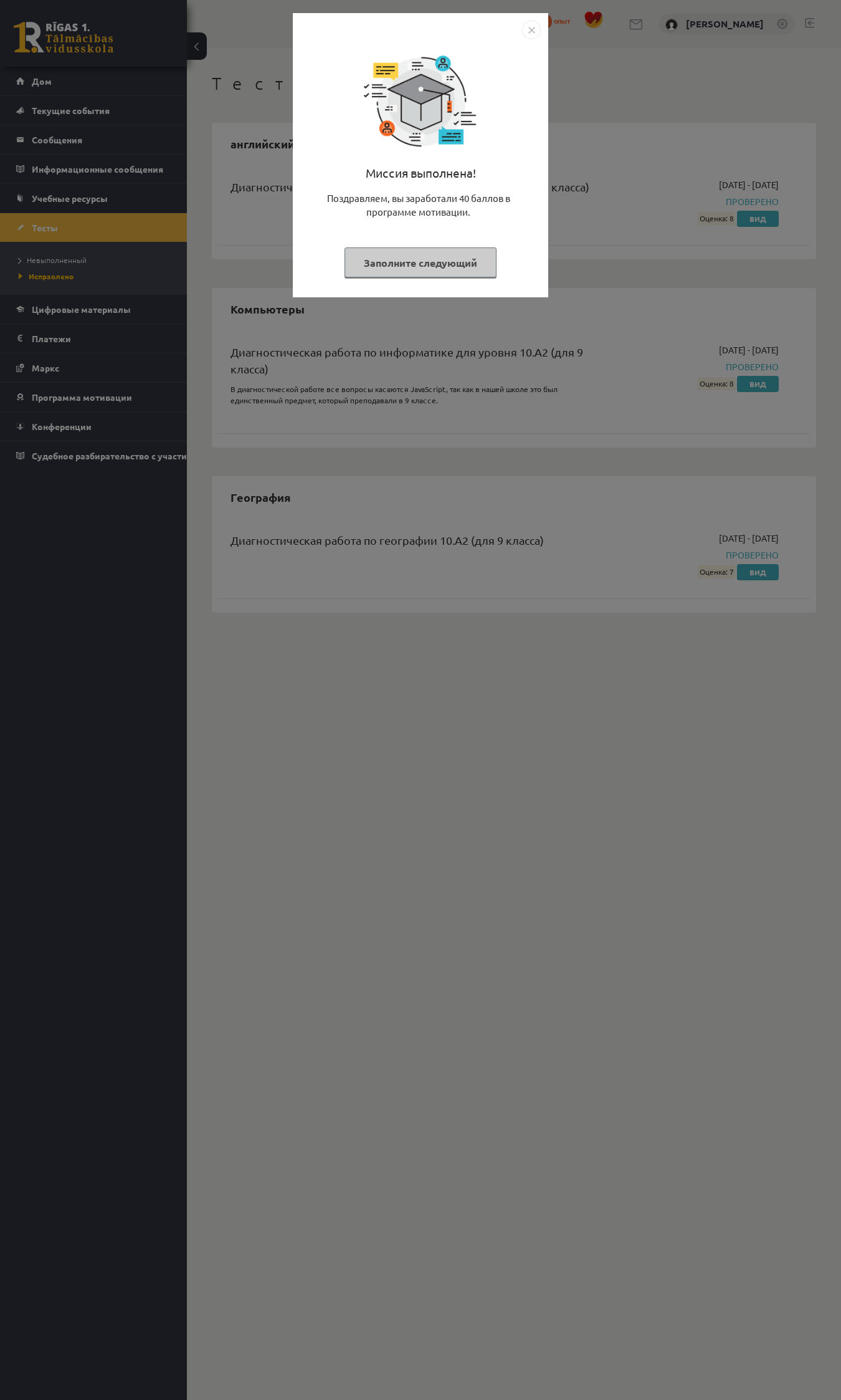
click at [417, 263] on font "Заполните следующий" at bounding box center [420, 263] width 113 height 13
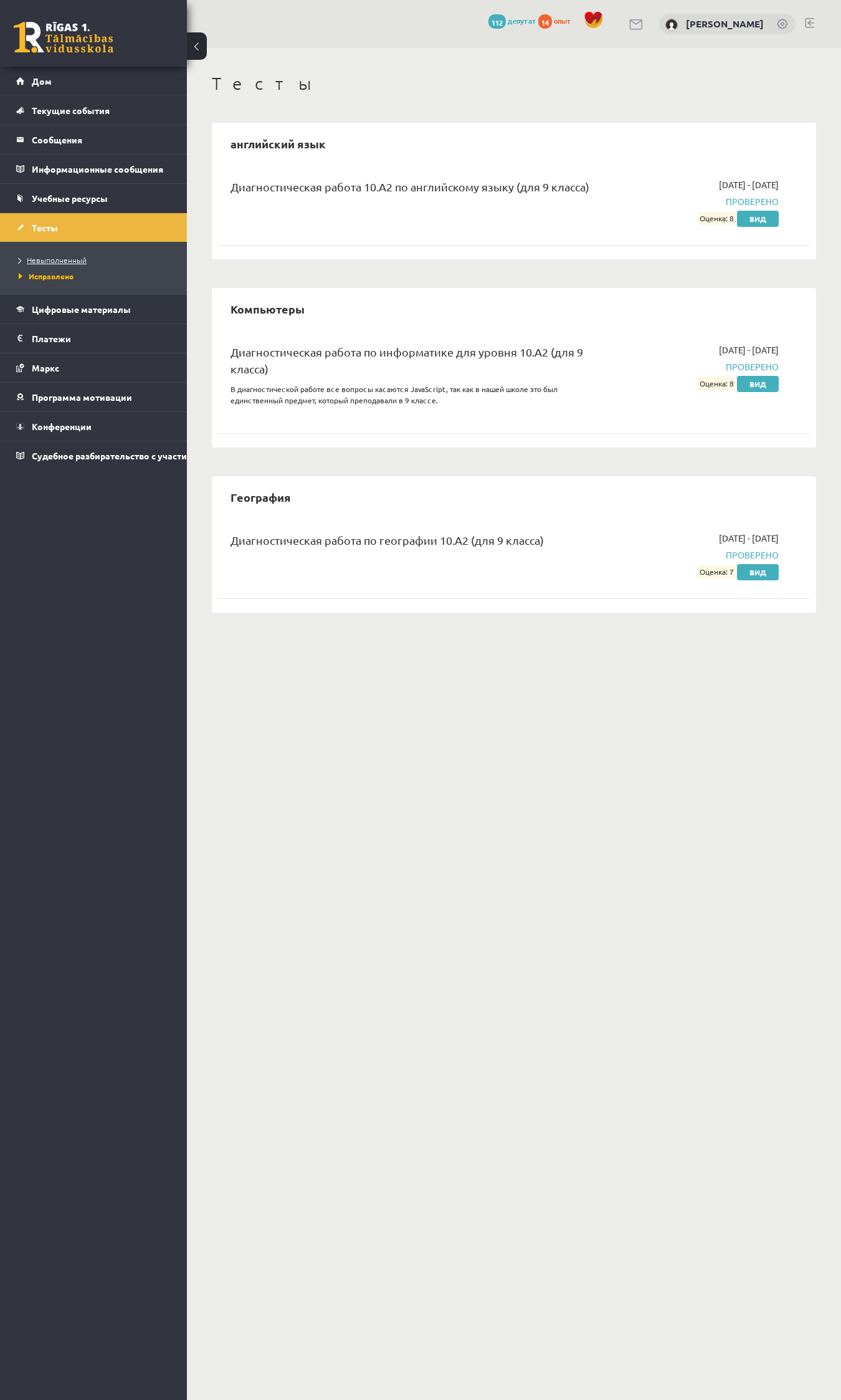
click at [67, 261] on font "Невыполненный" at bounding box center [57, 260] width 60 height 10
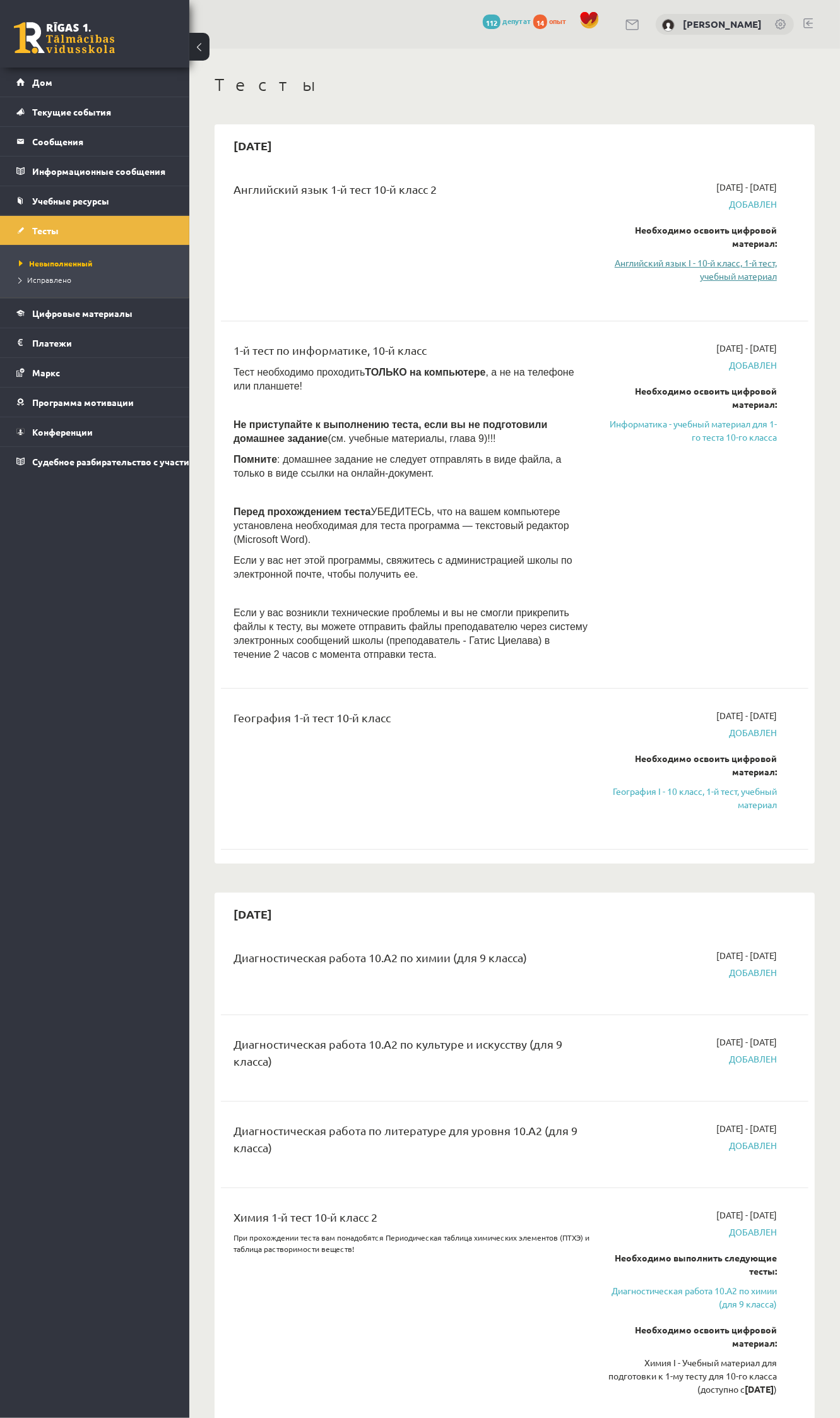
click at [720, 275] on font "Английский язык I - 10-й класс, 1-й тест, учебный материал" at bounding box center [696, 269] width 162 height 24
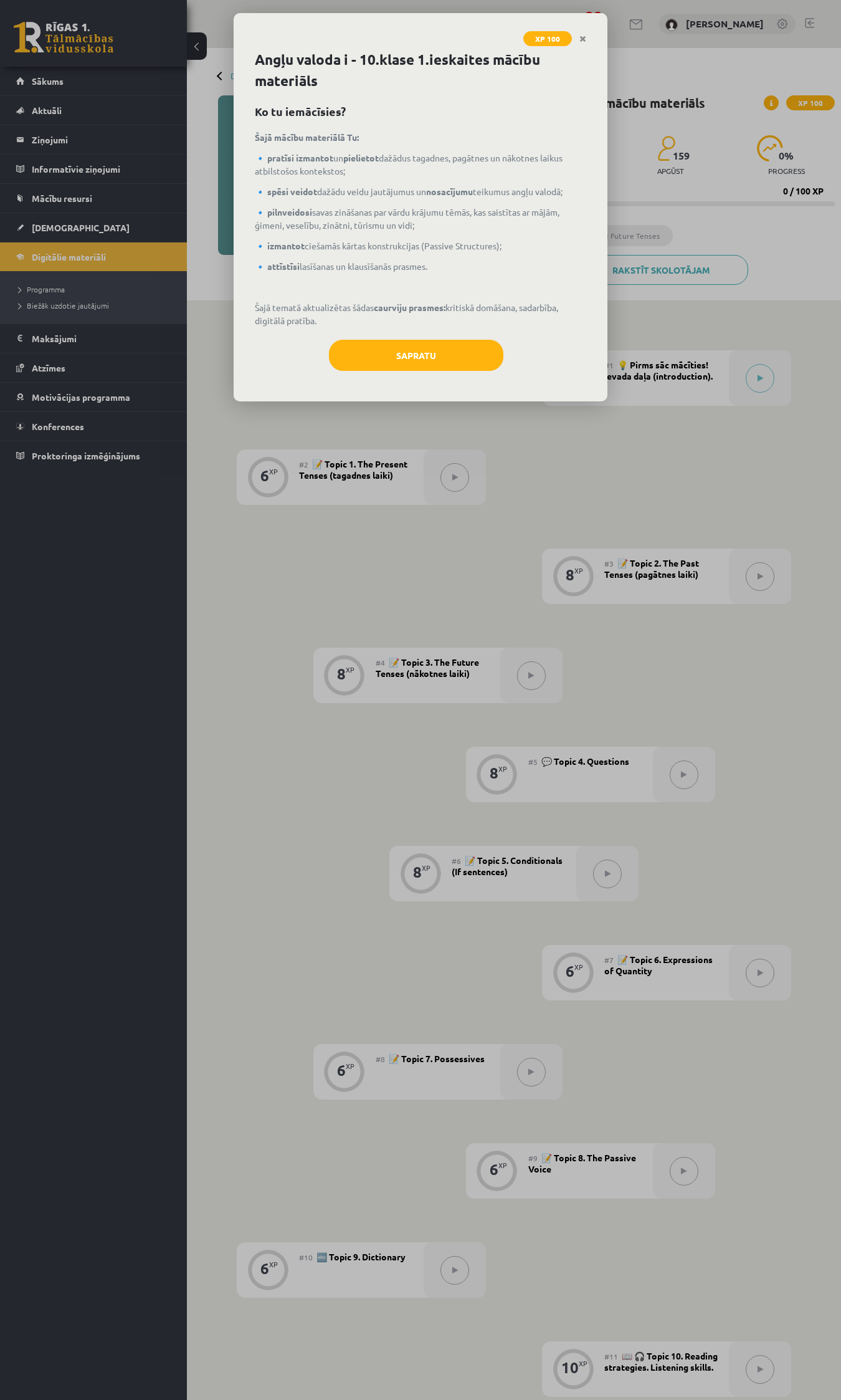
click at [737, 704] on div "XP 100 Angļu valoda i - 10.klase 1.ieskaites mācību materiāls Ko tu iemācīsies?…" at bounding box center [420, 700] width 841 height 1400
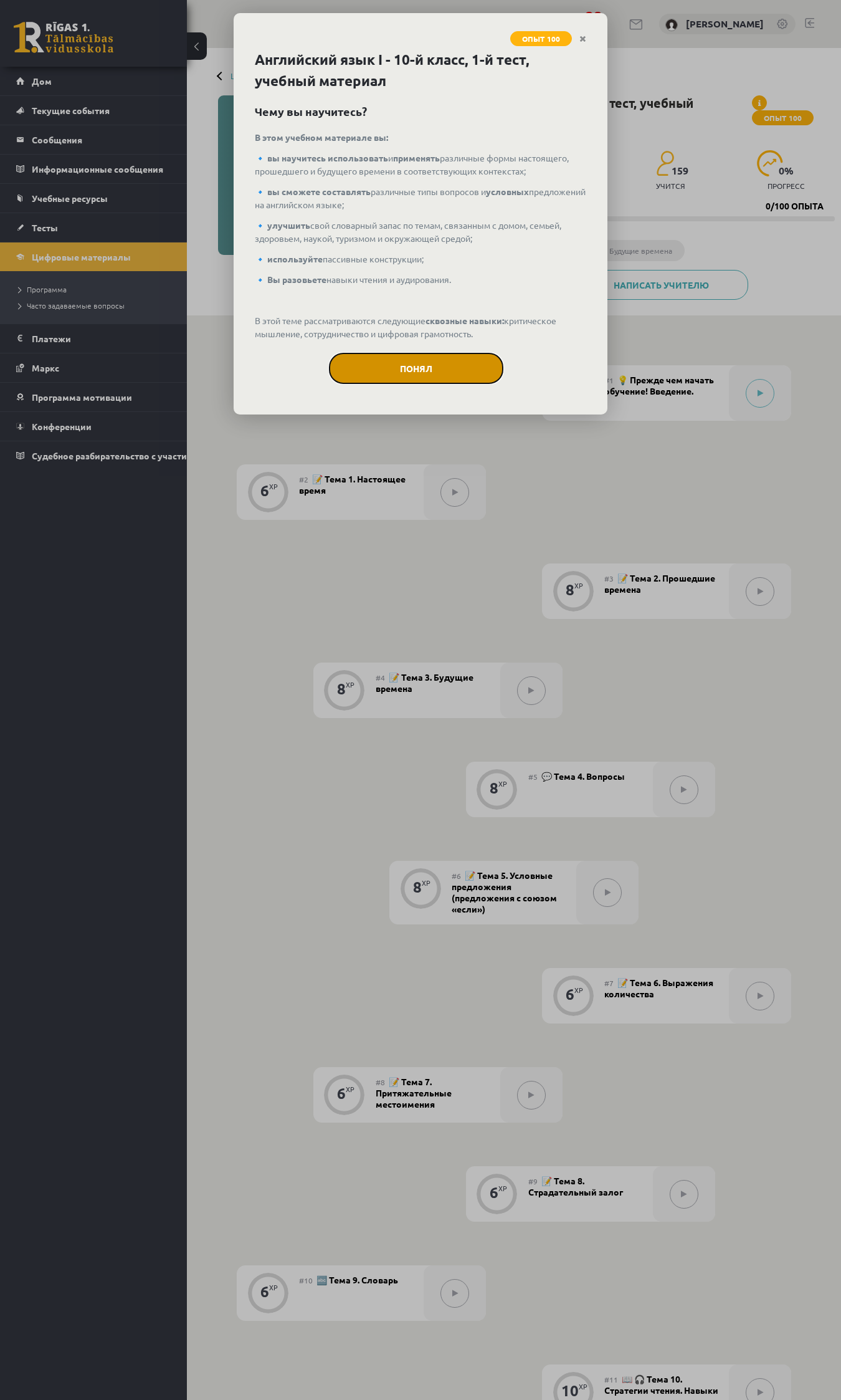
click at [405, 373] on button "Понял" at bounding box center [417, 368] width 175 height 31
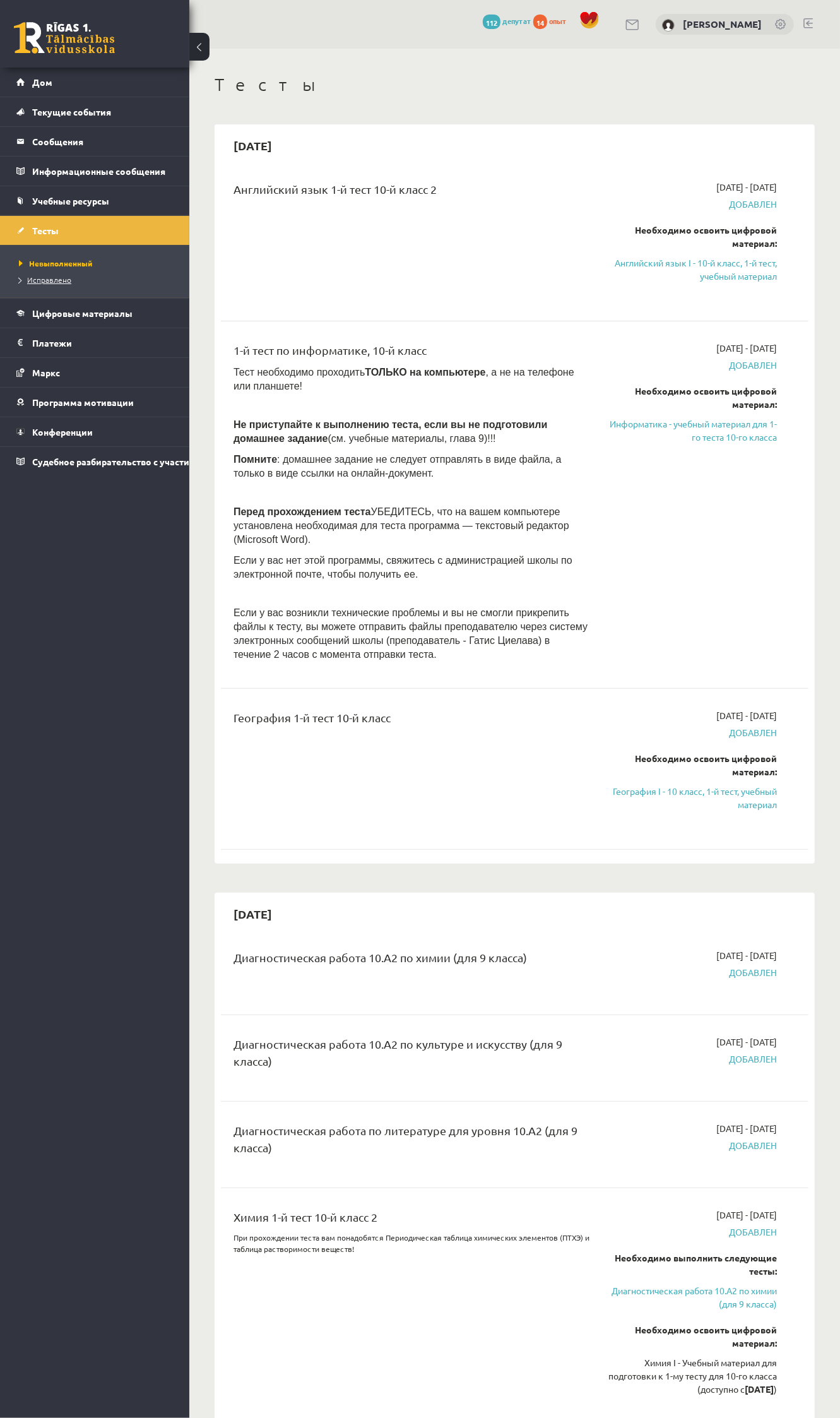
click at [48, 281] on font "Исправлено" at bounding box center [49, 279] width 44 height 10
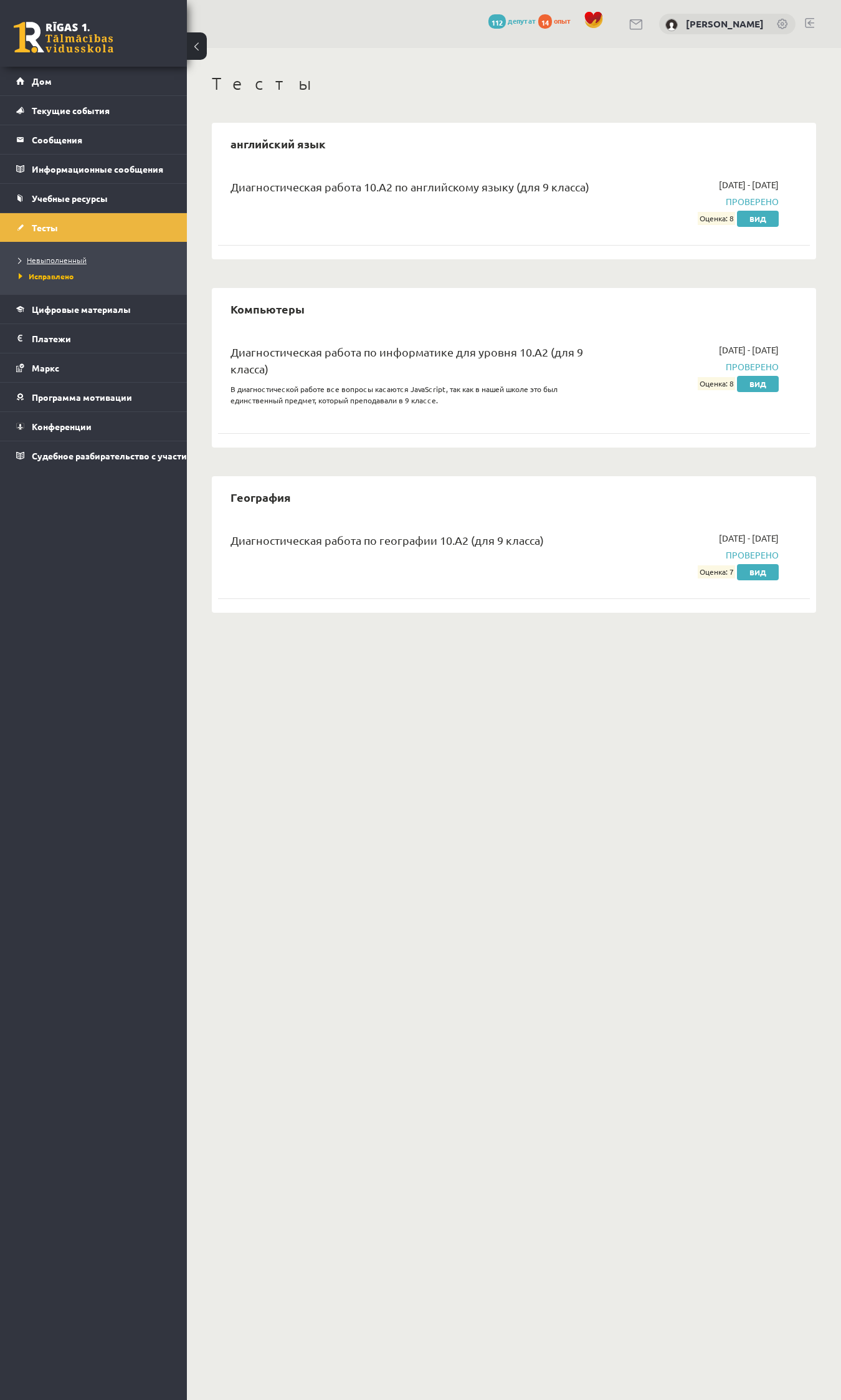
click at [59, 259] on font "Невыполненный" at bounding box center [57, 260] width 60 height 10
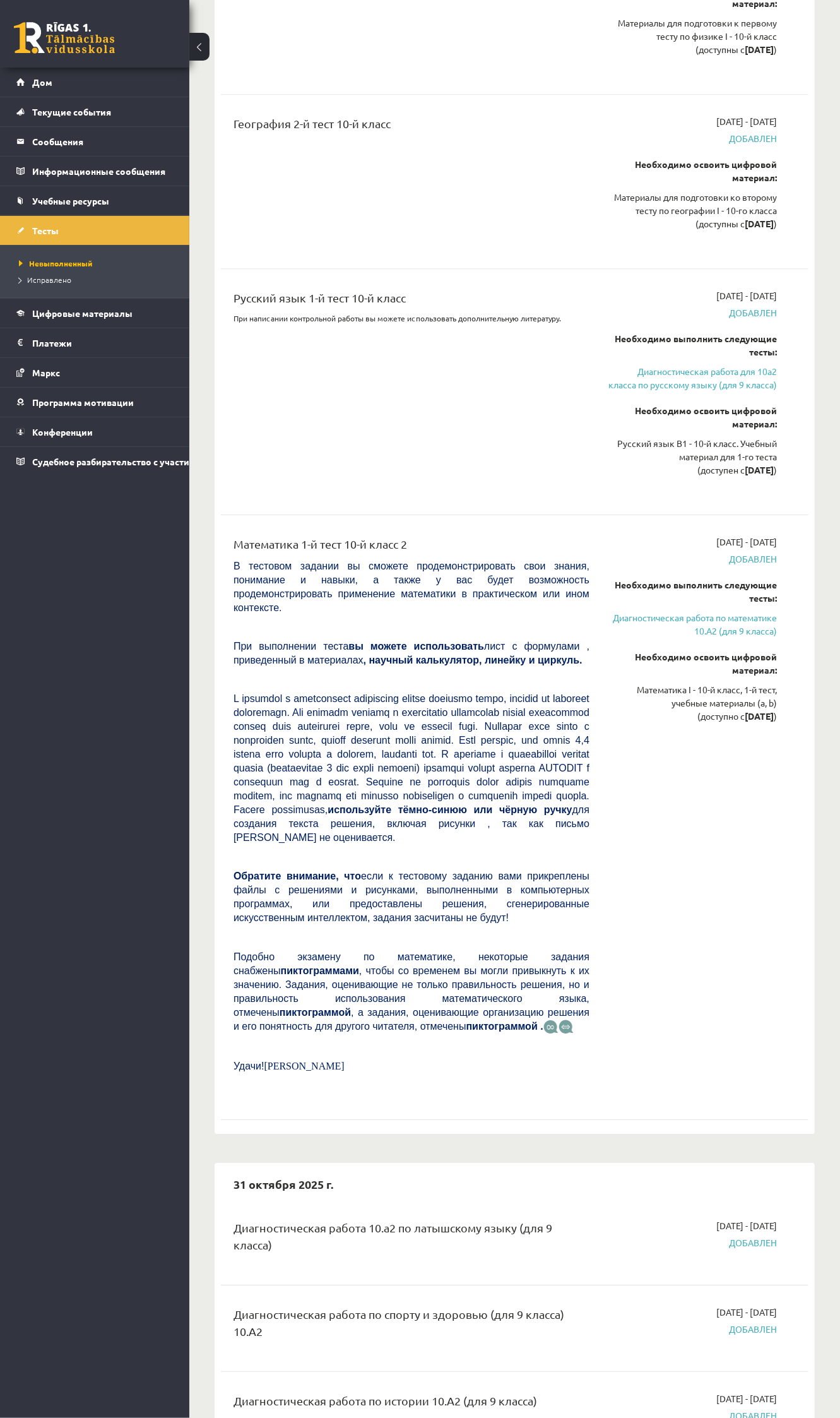
scroll to position [2106, 0]
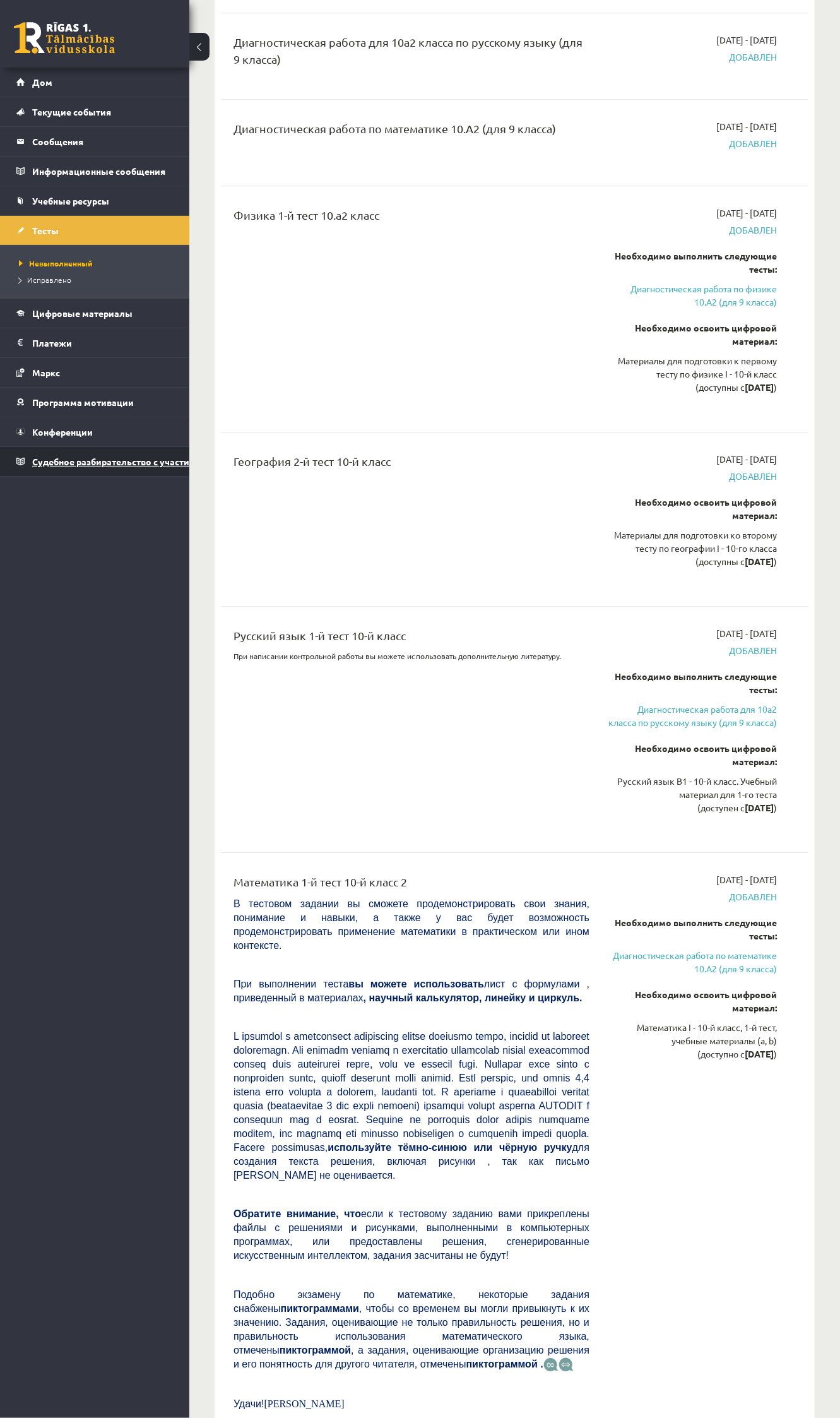
click at [124, 465] on font "Судебное разбирательство с участием [PERSON_NAME]" at bounding box center [154, 461] width 244 height 11
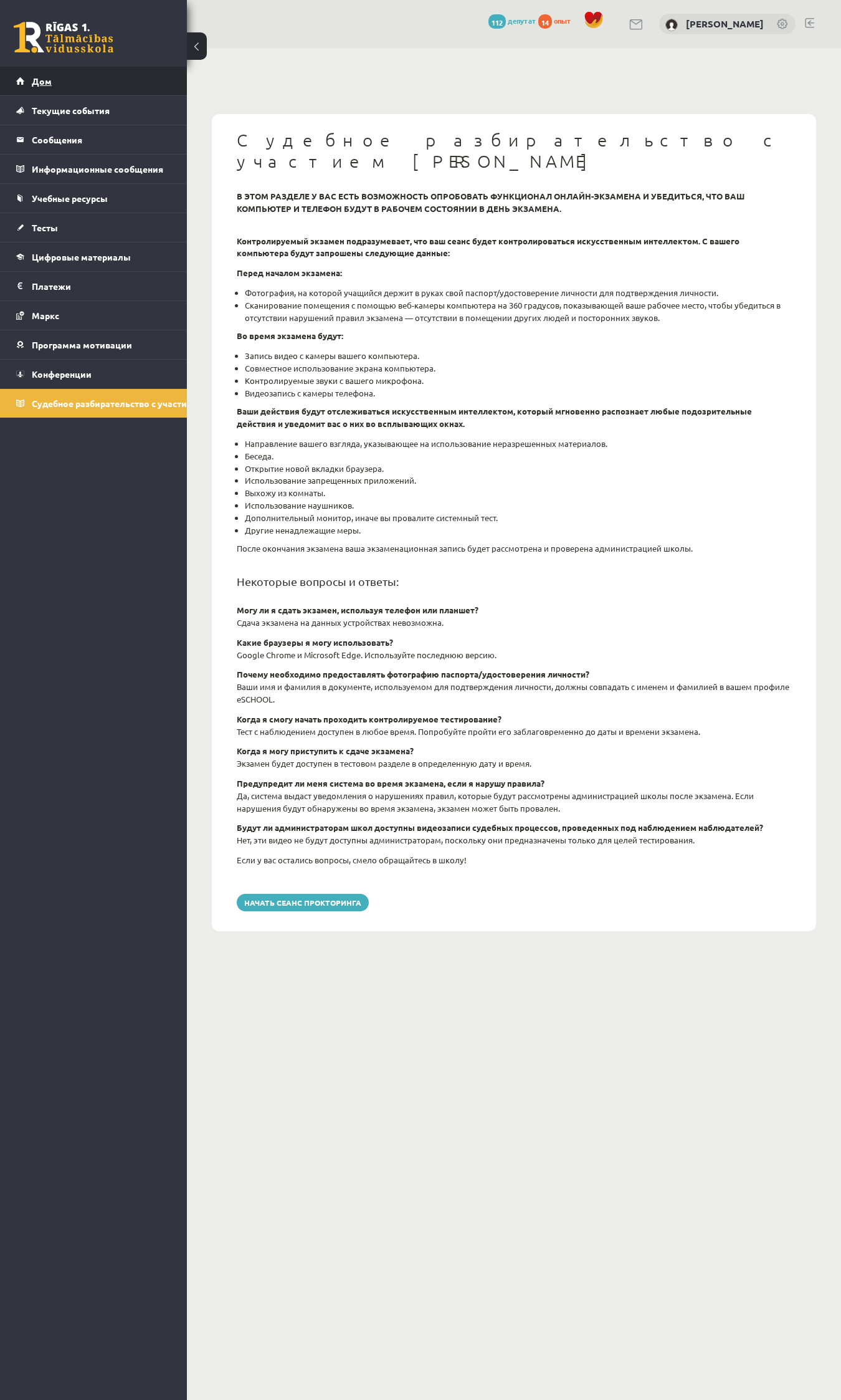
click at [28, 78] on link "Дом" at bounding box center [94, 81] width 155 height 29
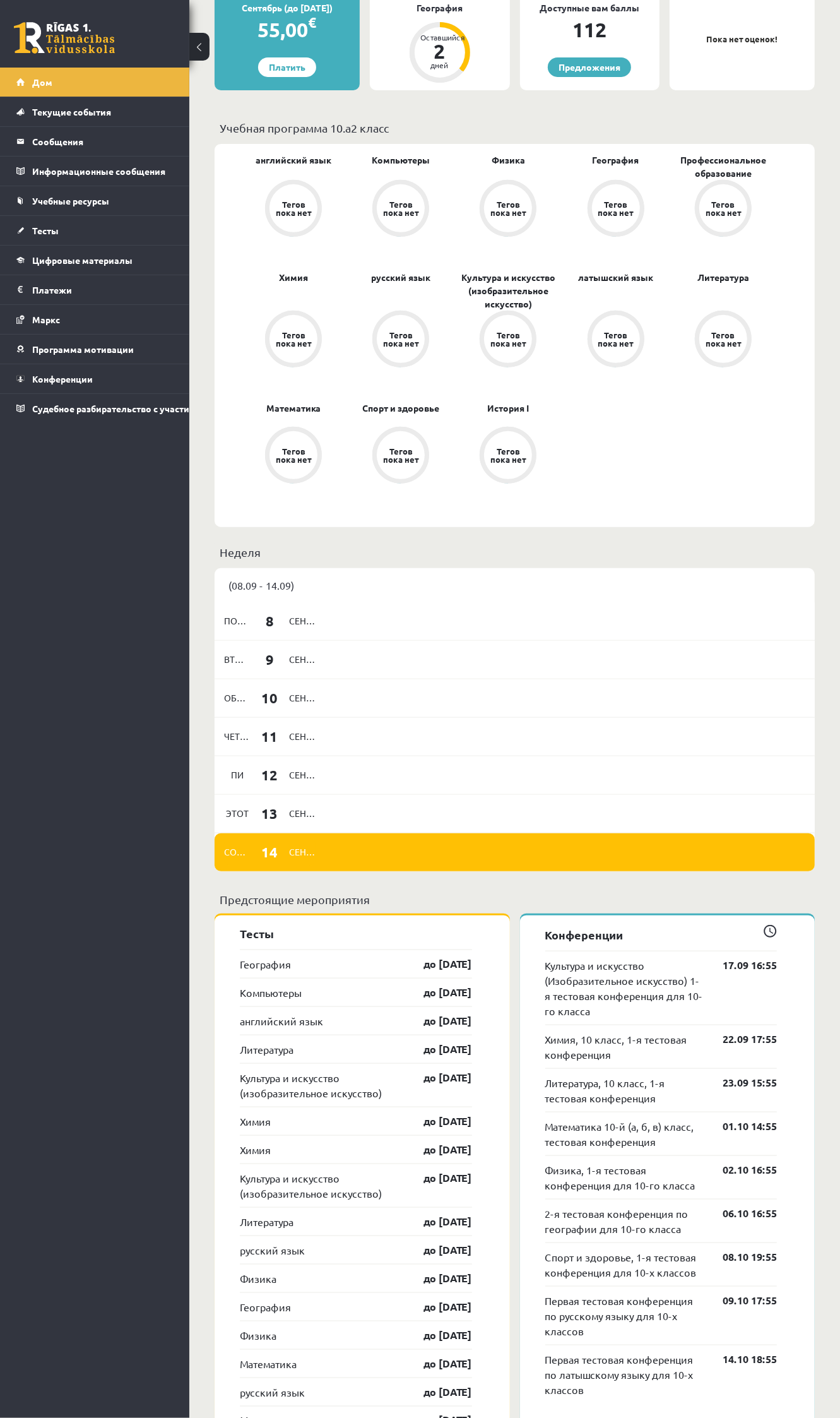
scroll to position [316, 0]
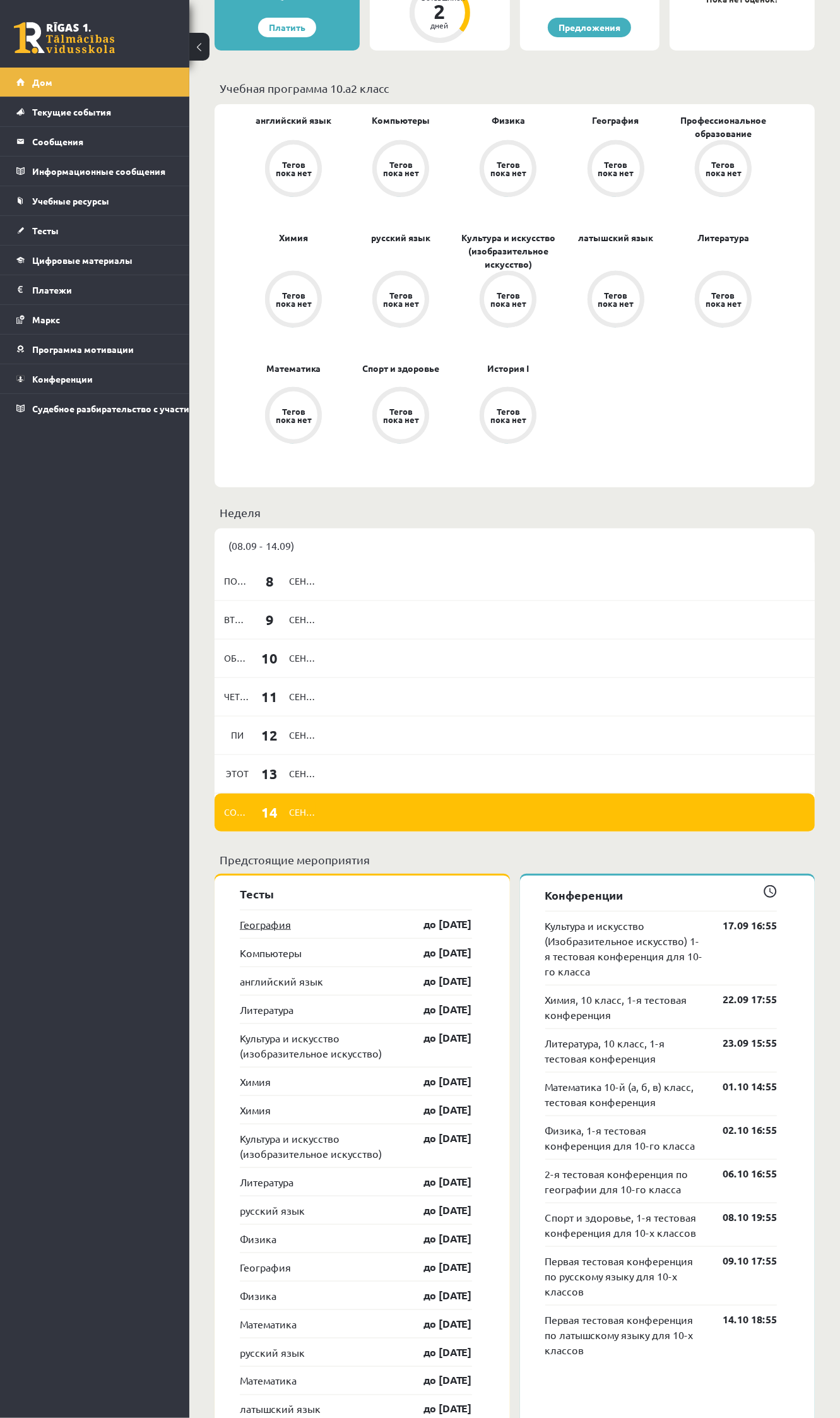
click at [256, 930] on font "География" at bounding box center [265, 924] width 51 height 13
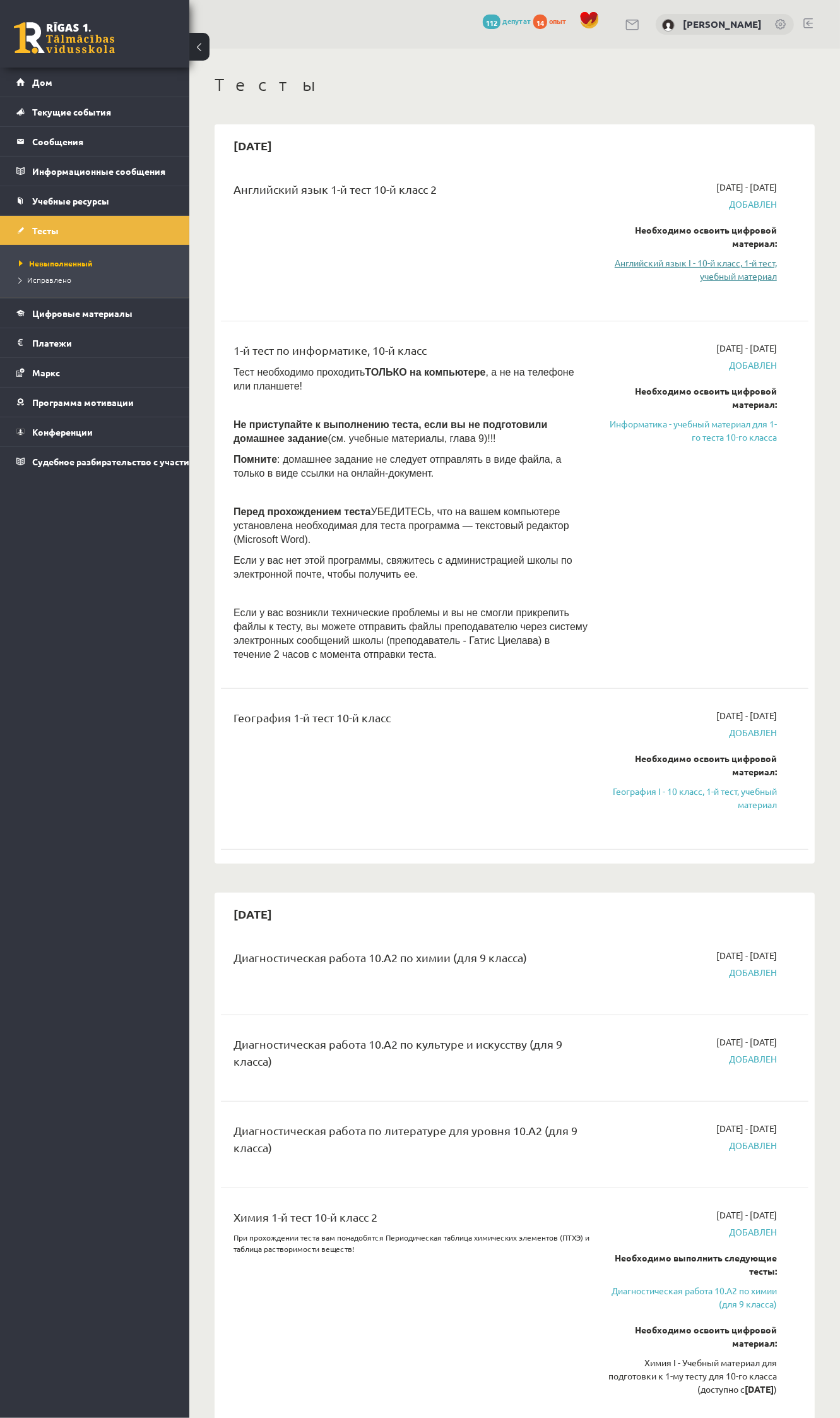
click at [724, 276] on font "Английский язык I - 10-й класс, 1-й тест, учебный материал" at bounding box center [696, 269] width 162 height 24
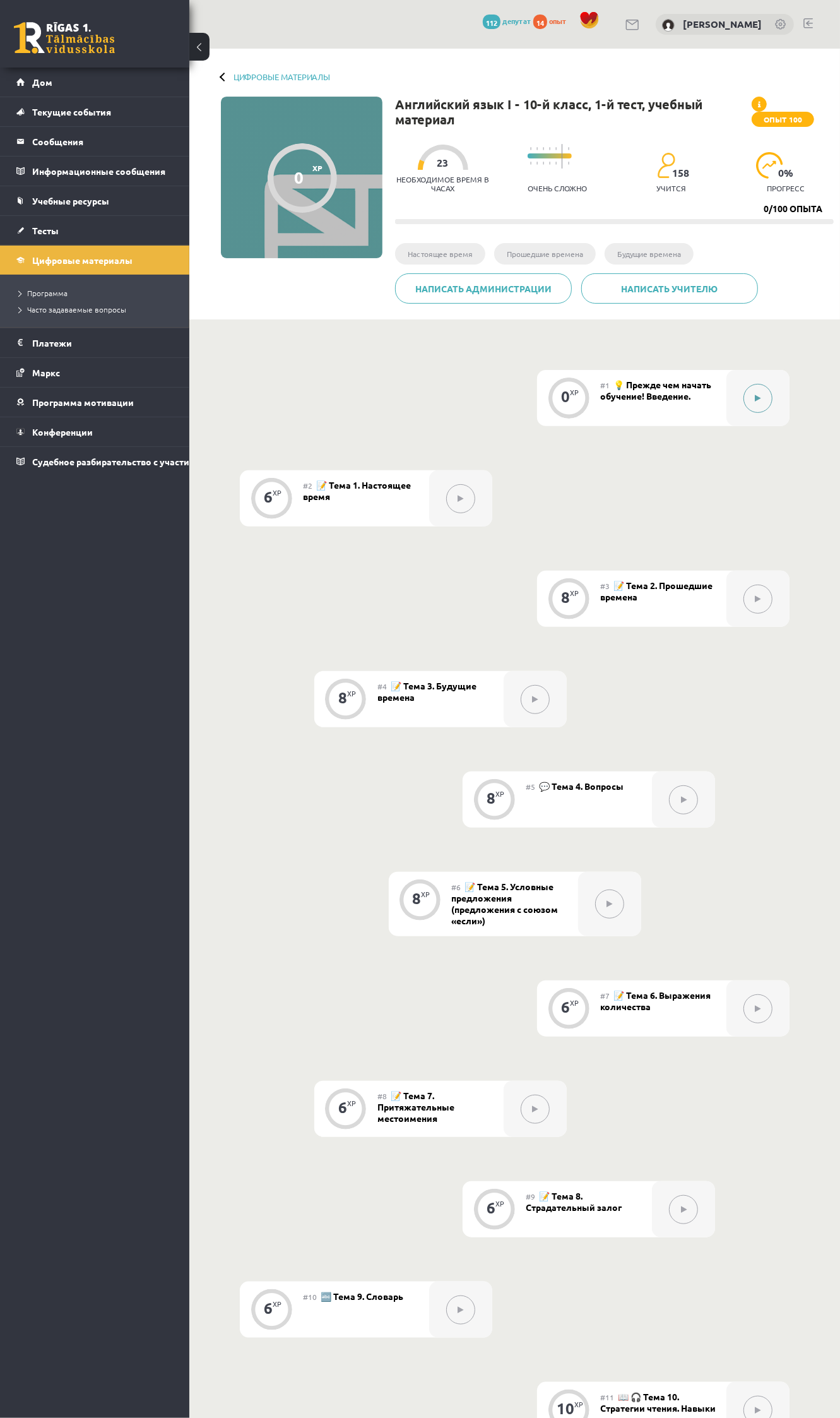
click at [761, 402] on icon at bounding box center [758, 398] width 6 height 7
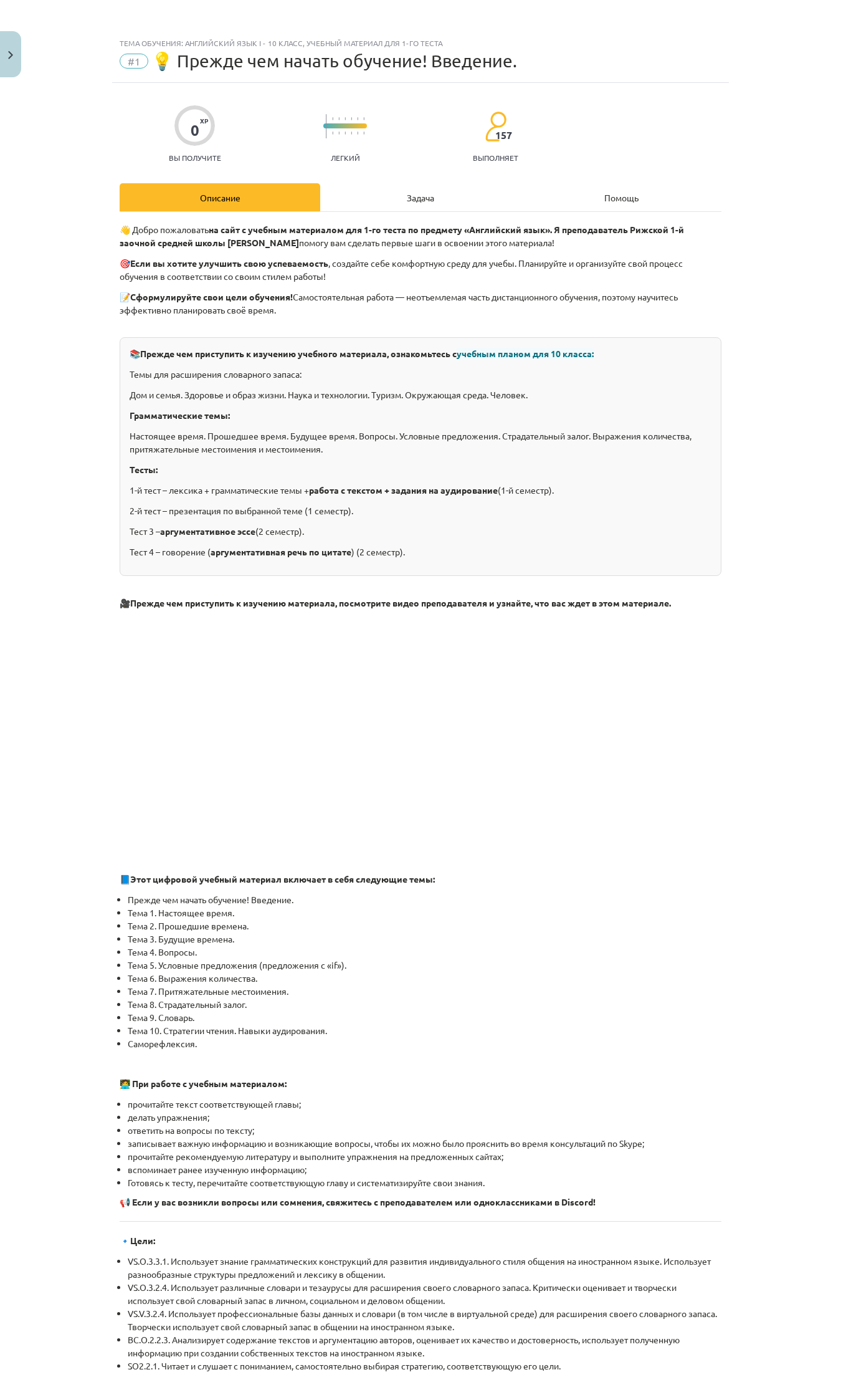
click at [407, 200] on font "Задача" at bounding box center [420, 197] width 27 height 11
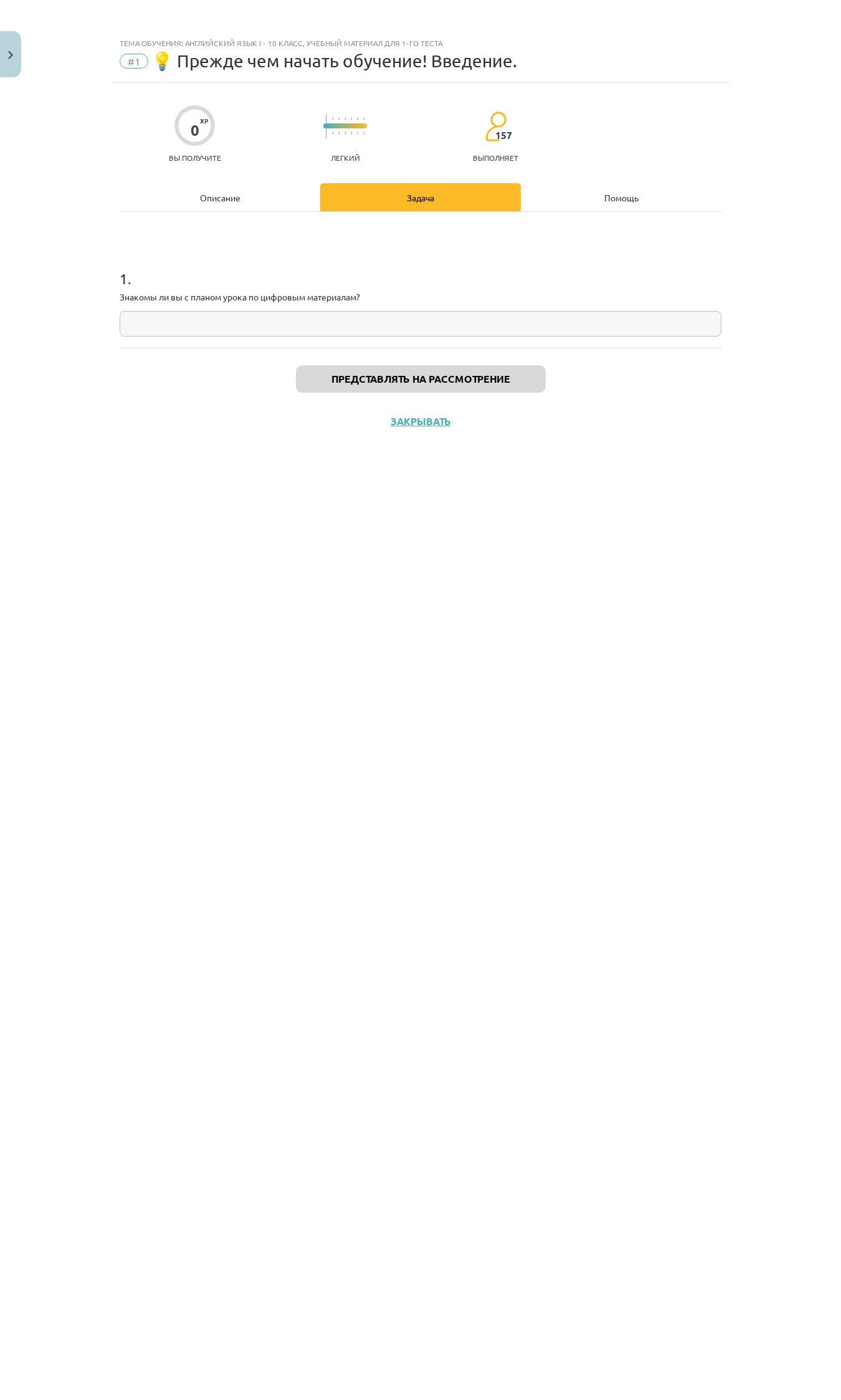
click at [297, 313] on div "1 . Знакомы ли вы с планом урока по цифровым материалам?" at bounding box center [420, 292] width 602 height 89
click at [293, 328] on input "text" at bounding box center [420, 323] width 602 height 25
click at [765, 110] on div "Тема обучения: Английский язык I - 10 класс, учебный материал для 1-го теста #1…" at bounding box center [420, 700] width 841 height 1400
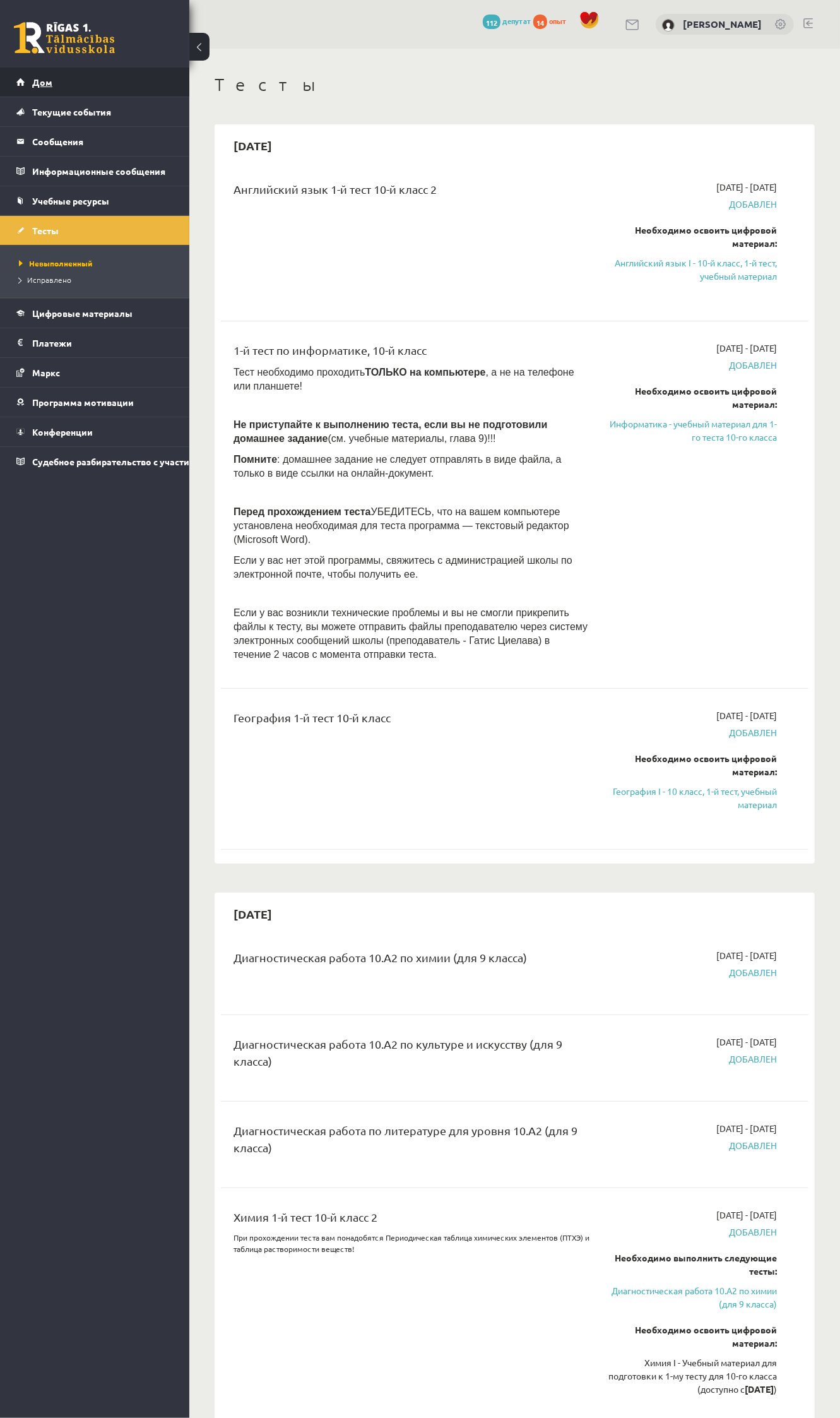
click at [41, 87] on link "Дом" at bounding box center [95, 82] width 157 height 29
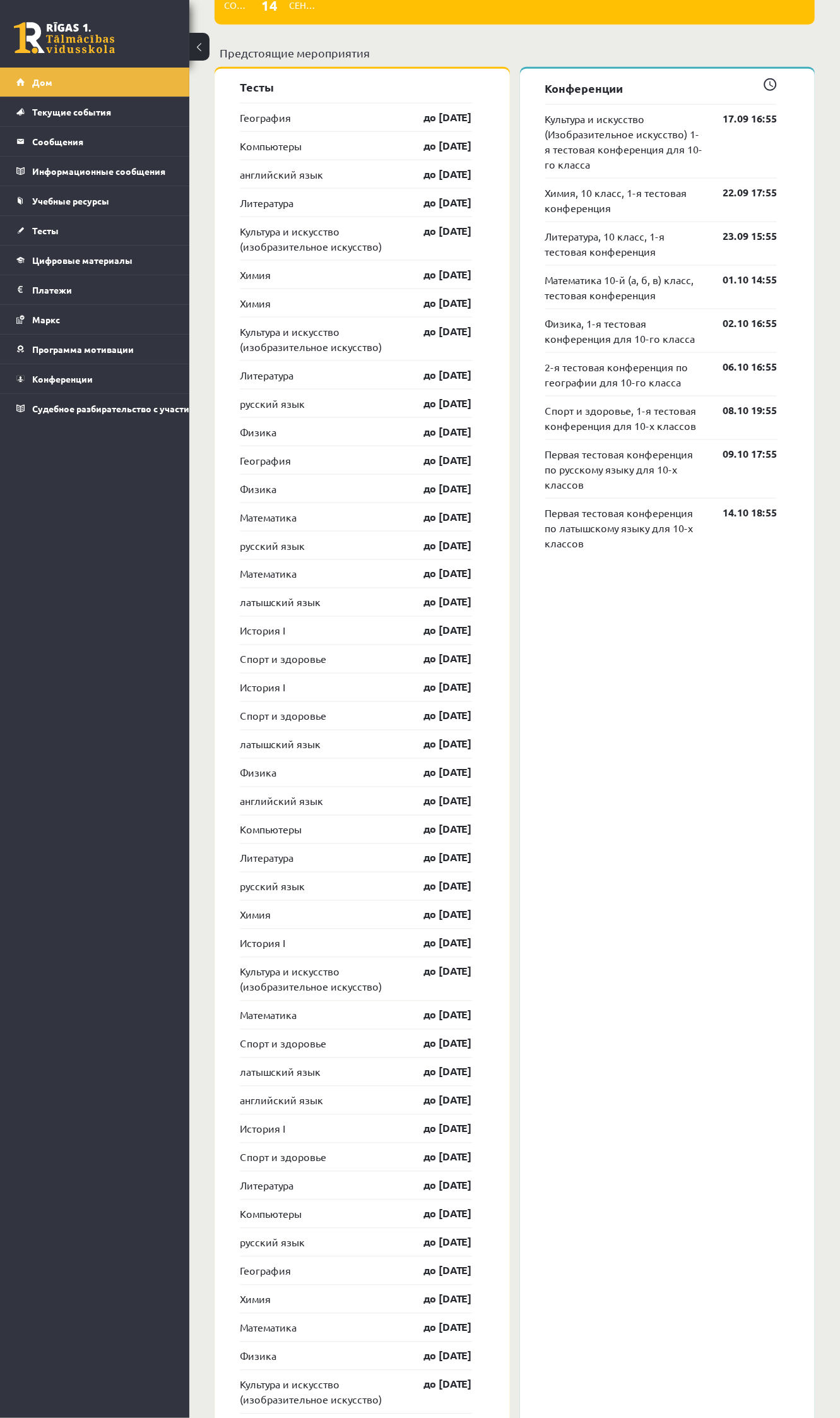
scroll to position [775, 0]
